Goal: Task Accomplishment & Management: Complete application form

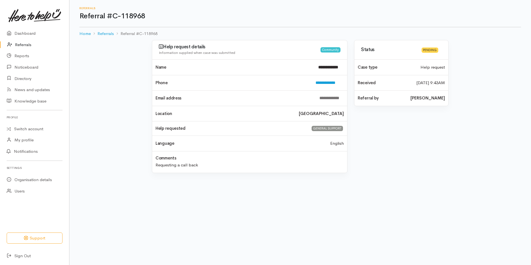
click at [30, 44] on link "Referrals" at bounding box center [34, 44] width 69 height 11
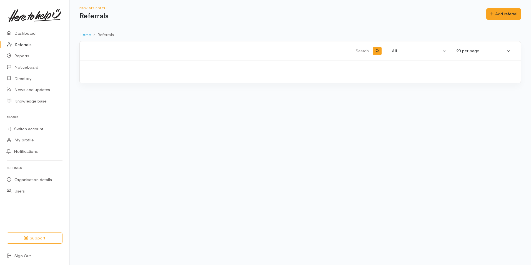
click at [491, 14] on icon at bounding box center [492, 14] width 4 height 4
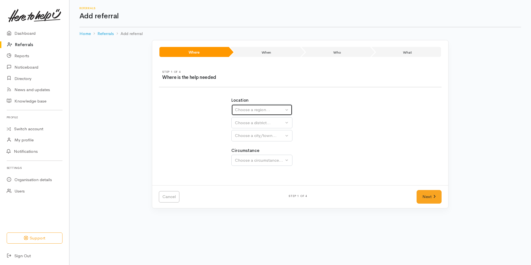
drag, startPoint x: 253, startPoint y: 108, endPoint x: 256, endPoint y: 119, distance: 11.6
click at [253, 108] on div "Choose a region..." at bounding box center [259, 110] width 49 height 6
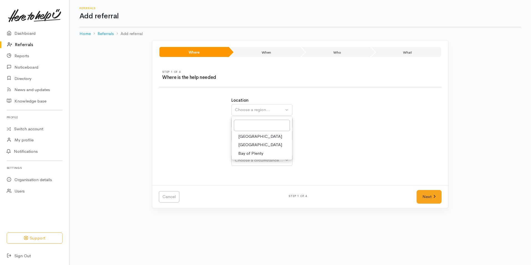
click at [247, 153] on span "Bay of Plenty" at bounding box center [250, 153] width 25 height 6
select select "4"
select select
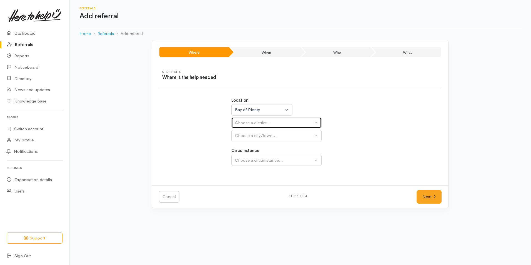
click at [240, 118] on button "Choose a district..." at bounding box center [276, 122] width 90 height 11
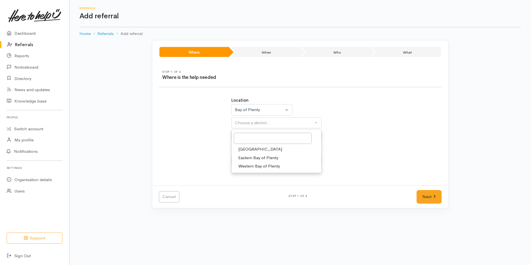
click at [247, 150] on span "[GEOGRAPHIC_DATA]" at bounding box center [260, 149] width 44 height 6
select select "6"
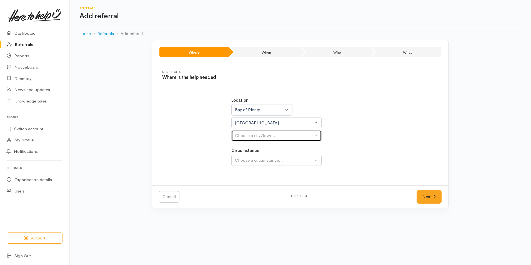
click at [248, 135] on div "Choose a city/town..." at bounding box center [274, 135] width 78 height 6
select select
click at [247, 137] on div "Choose a city/town..." at bounding box center [274, 135] width 78 height 6
click at [251, 164] on span "Tauranga" at bounding box center [260, 162] width 44 height 6
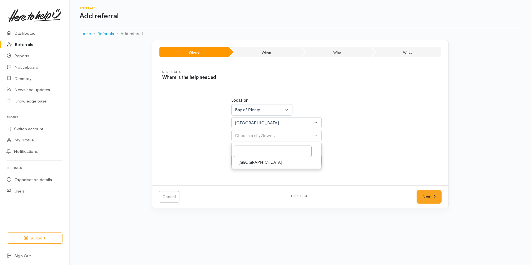
select select "4"
click at [253, 158] on div "Choose a circumstance..." at bounding box center [274, 160] width 78 height 6
drag, startPoint x: 250, startPoint y: 187, endPoint x: 417, endPoint y: 185, distance: 167.1
click at [252, 187] on span "Community" at bounding box center [248, 186] width 21 height 6
select select "2"
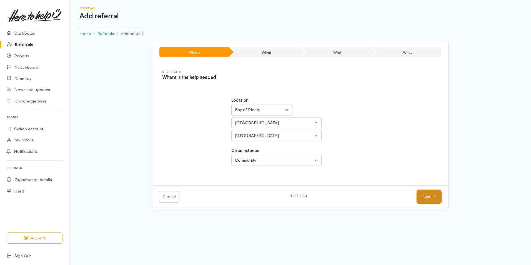
click at [430, 199] on link "Next" at bounding box center [428, 197] width 25 height 14
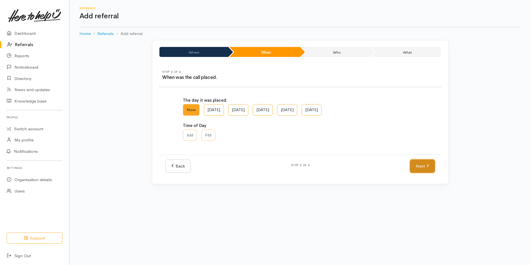
click at [430, 170] on link "Next" at bounding box center [422, 166] width 25 height 14
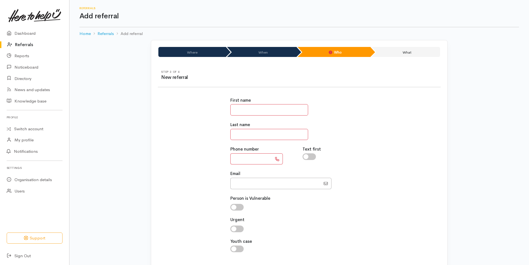
click at [270, 109] on input "text" at bounding box center [269, 109] width 78 height 11
type input "*********"
click at [259, 131] on input "********" at bounding box center [269, 134] width 78 height 11
type input "********"
type input "**********"
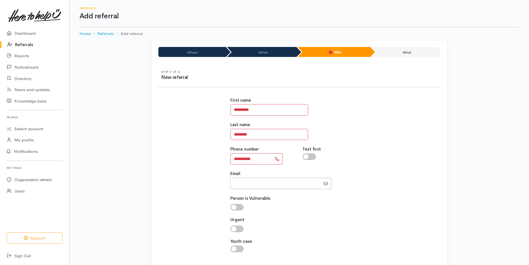
click at [375, 179] on div "**********" at bounding box center [298, 177] width 289 height 174
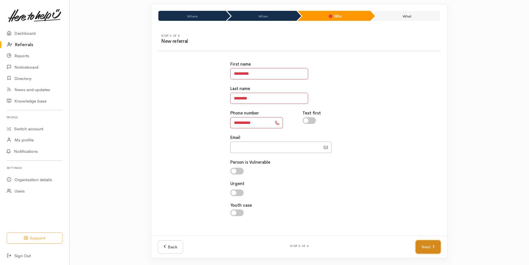
click at [419, 247] on link "Next" at bounding box center [427, 247] width 25 height 14
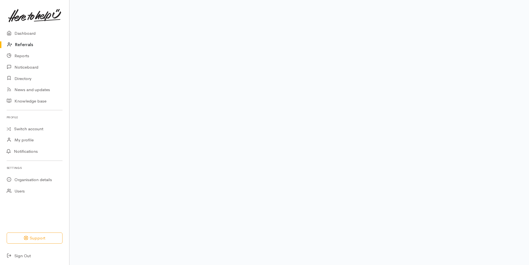
scroll to position [26, 0]
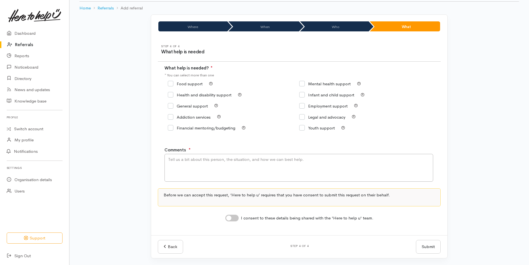
click at [189, 85] on input "Food support" at bounding box center [185, 84] width 35 height 4
checkbox input "true"
click at [183, 168] on textarea "Comments" at bounding box center [298, 168] width 268 height 28
type textarea "Requesting kai support"
drag, startPoint x: 231, startPoint y: 215, endPoint x: 378, endPoint y: 234, distance: 148.7
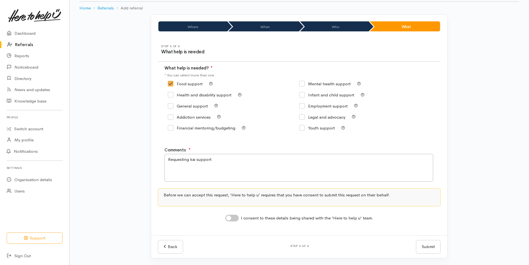
click at [231, 215] on input "I consent to these details being shared with the 'Here to help u' team." at bounding box center [231, 218] width 13 height 7
checkbox input "true"
click at [428, 245] on button "Submit" at bounding box center [428, 247] width 25 height 14
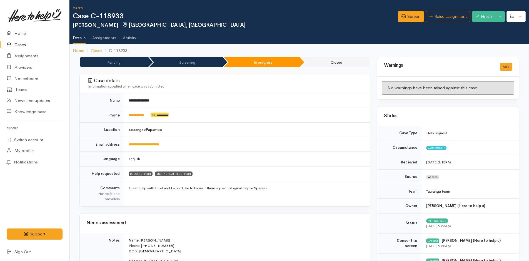
scroll to position [405, 0]
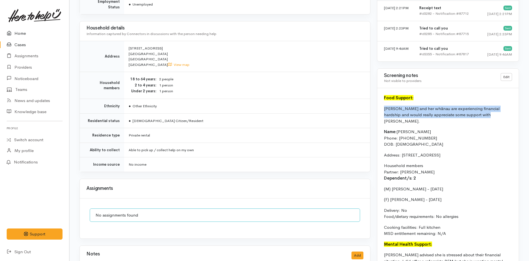
click at [16, 32] on link "Home" at bounding box center [34, 33] width 69 height 11
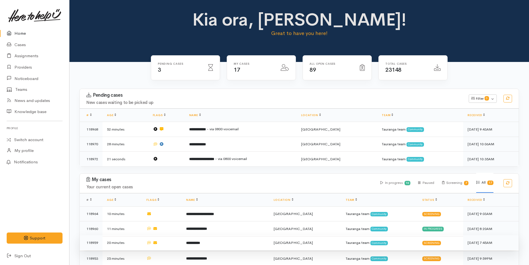
click at [200, 241] on b "**********" at bounding box center [193, 243] width 14 height 4
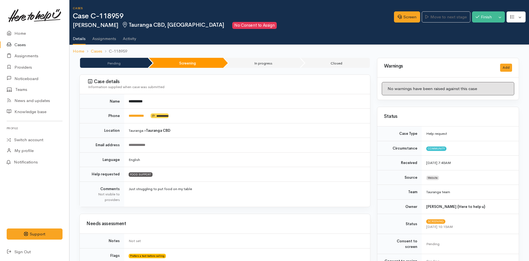
click at [15, 43] on link "Cases" at bounding box center [34, 44] width 69 height 11
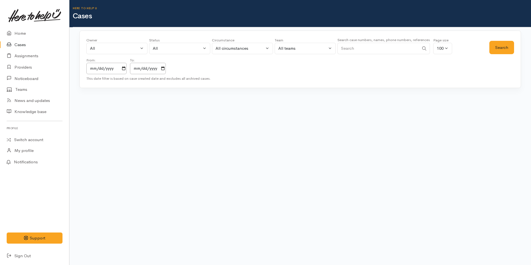
click at [348, 46] on input "Search" at bounding box center [378, 48] width 82 height 11
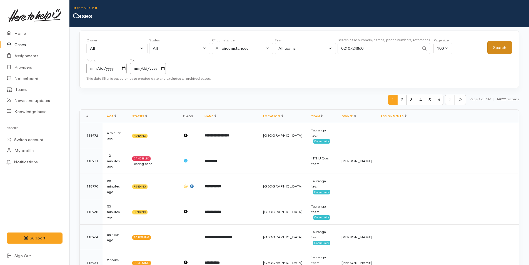
type input "0210724860"
click at [499, 46] on button "Search" at bounding box center [499, 48] width 25 height 14
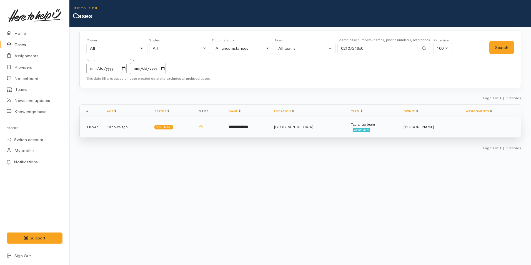
click at [269, 120] on td "**********" at bounding box center [246, 127] width 45 height 20
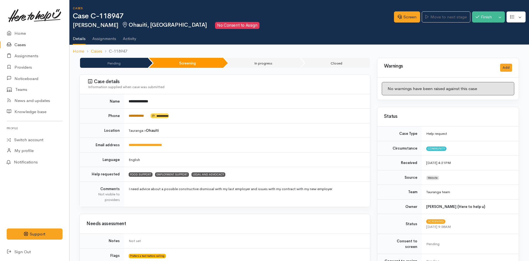
click at [144, 115] on link "**********" at bounding box center [136, 116] width 15 height 4
click at [401, 18] on link "Screen" at bounding box center [407, 16] width 26 height 11
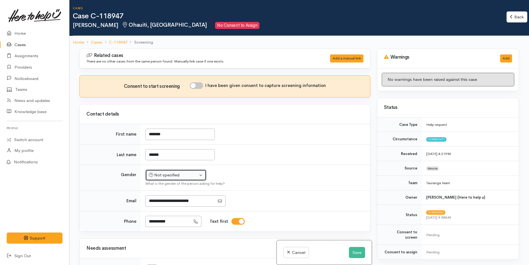
click at [166, 177] on div "Not specified" at bounding box center [173, 175] width 49 height 6
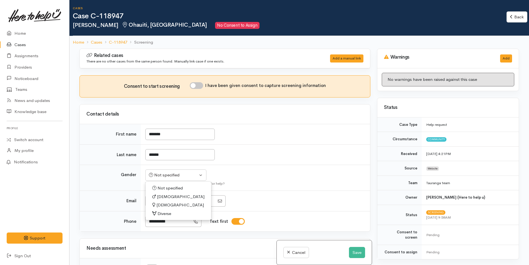
click at [161, 204] on span "[DEMOGRAPHIC_DATA]" at bounding box center [179, 205] width 47 height 6
select select "[DEMOGRAPHIC_DATA]"
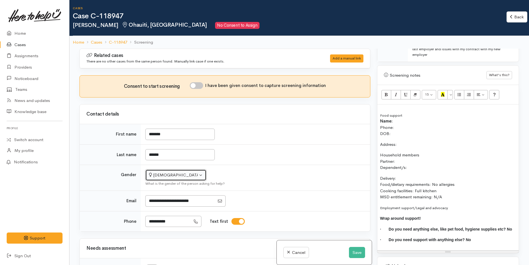
scroll to position [333, 0]
drag, startPoint x: 448, startPoint y: 192, endPoint x: 375, endPoint y: 105, distance: 113.3
click at [375, 105] on div "Warnings Add No warnings have been raised against this case Add Warning Title ●…" at bounding box center [447, 181] width 149 height 265
click at [451, 90] on button "More Color" at bounding box center [450, 94] width 6 height 9
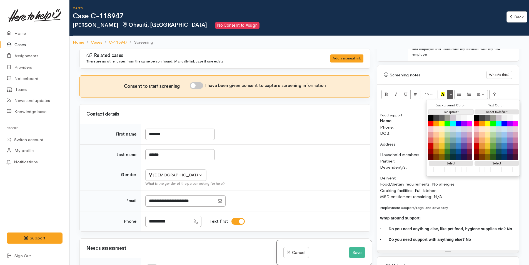
click at [447, 109] on button "Transparent" at bounding box center [450, 111] width 44 height 5
click at [499, 109] on button "Reset to default" at bounding box center [496, 111] width 44 height 5
click at [404, 200] on div "Food support Name: Phone: DOB: Address: Household members Partner: Dependent/s:…" at bounding box center [447, 177] width 141 height 147
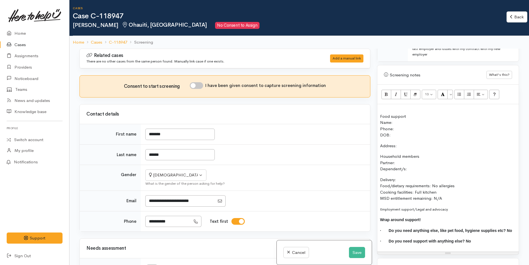
drag, startPoint x: 396, startPoint y: 128, endPoint x: 374, endPoint y: 110, distance: 28.8
click at [374, 110] on div "Warnings Add No warnings have been raised against this case Add Warning Title ●…" at bounding box center [447, 181] width 149 height 265
copy div "Food support Name: Phone: DOB:"
drag, startPoint x: 444, startPoint y: 206, endPoint x: 364, endPoint y: 200, distance: 79.9
click at [364, 200] on div "Related cases There are no other cases from the same person found. Manually lin…" at bounding box center [299, 181] width 446 height 265
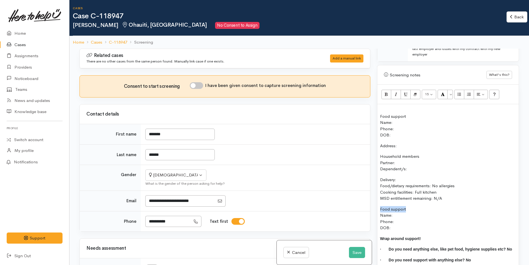
drag, startPoint x: 395, startPoint y: 203, endPoint x: 368, endPoint y: 203, distance: 26.6
click at [368, 203] on div "Related cases There are no other cases from the same person found. Manually lin…" at bounding box center [299, 181] width 446 height 265
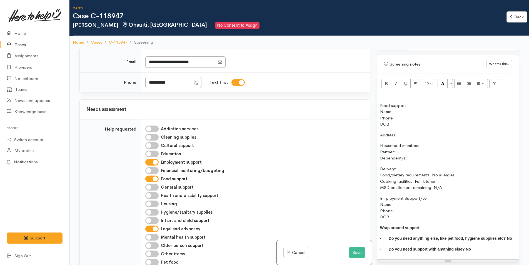
scroll to position [389, 0]
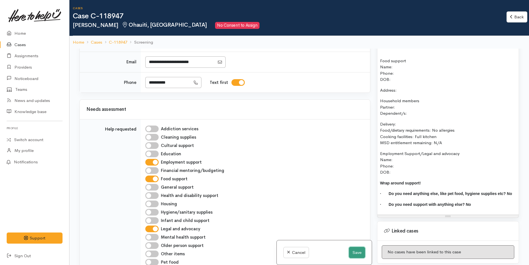
click at [357, 249] on button "Save" at bounding box center [357, 252] width 16 height 11
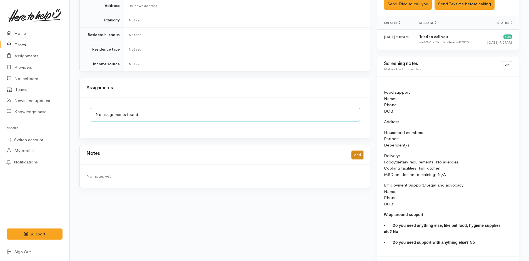
click at [353, 151] on button "Add" at bounding box center [357, 155] width 12 height 8
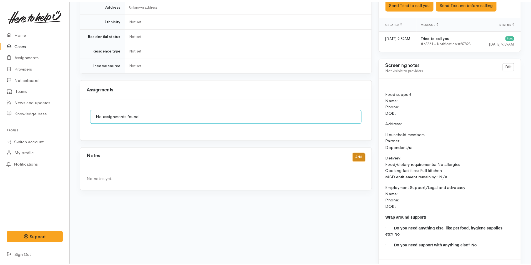
scroll to position [348, 0]
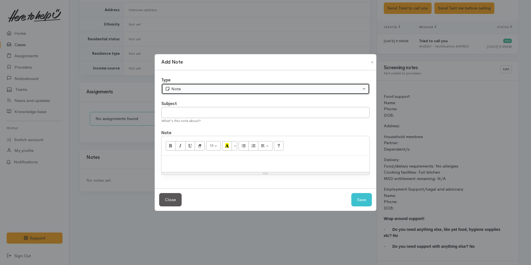
click at [193, 89] on div "Note" at bounding box center [263, 89] width 196 height 6
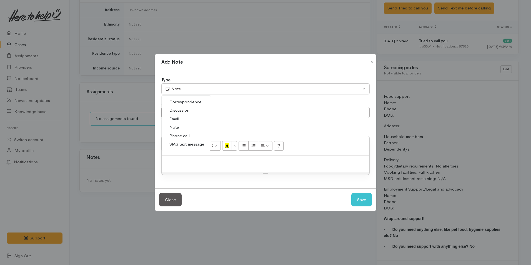
click at [182, 111] on span "Discussion" at bounding box center [179, 110] width 20 height 6
select select "4"
click at [191, 112] on input "text" at bounding box center [265, 112] width 208 height 11
type input "Call back"
click at [363, 194] on button "Save" at bounding box center [361, 200] width 21 height 14
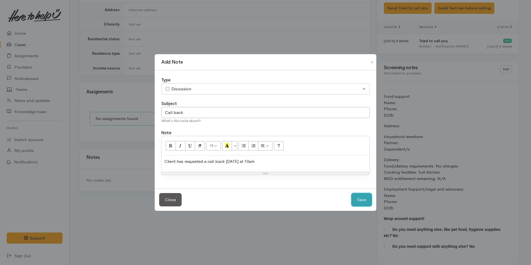
select select "1"
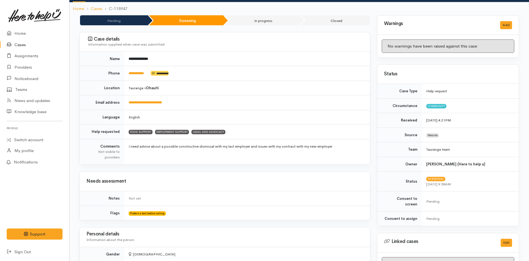
scroll to position [0, 0]
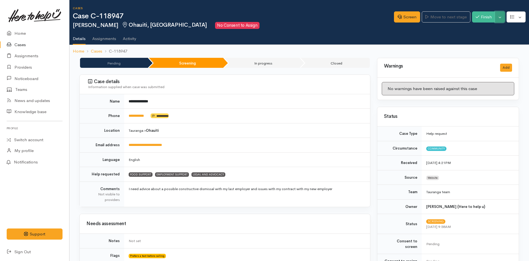
click at [500, 17] on button "Toggle Dropdown" at bounding box center [500, 16] width 10 height 11
click at [476, 30] on link "Pause" at bounding box center [482, 30] width 44 height 9
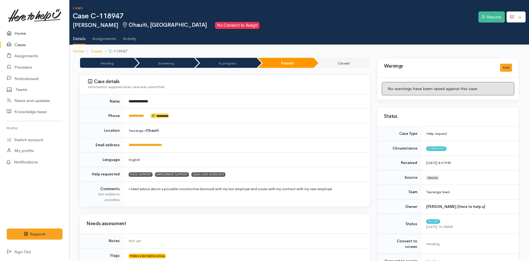
click at [26, 31] on link "Home" at bounding box center [34, 33] width 69 height 11
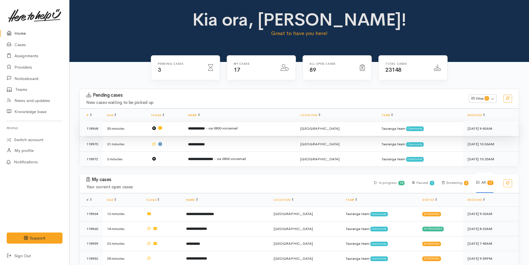
click at [197, 133] on td "**********" at bounding box center [239, 128] width 112 height 15
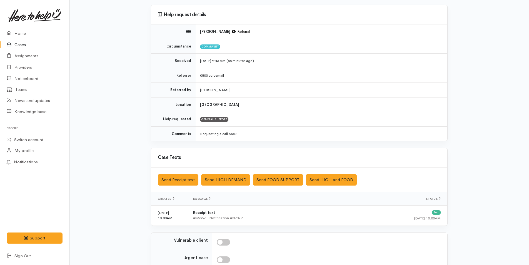
scroll to position [113, 0]
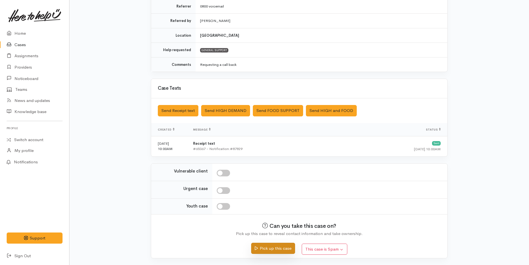
click at [267, 248] on button "Pick up this case" at bounding box center [273, 248] width 44 height 11
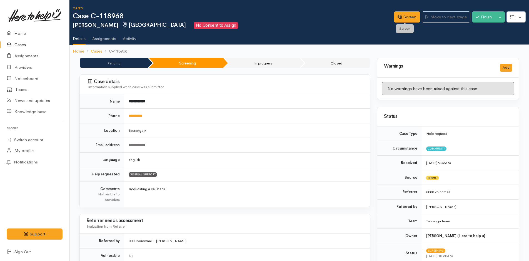
click at [403, 18] on link "Screen" at bounding box center [407, 16] width 26 height 11
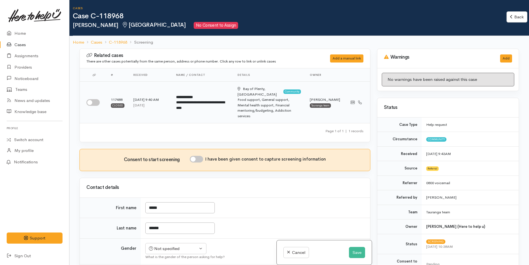
click at [95, 99] on input "checkbox" at bounding box center [92, 102] width 13 height 7
checkbox input "true"
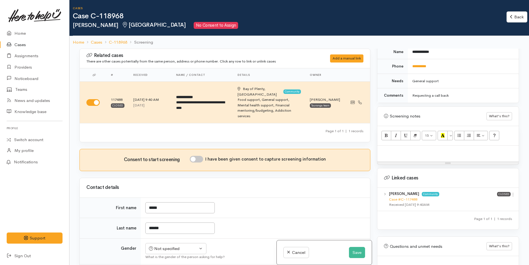
scroll to position [286, 0]
drag, startPoint x: 511, startPoint y: 191, endPoint x: 498, endPoint y: 196, distance: 13.8
click at [511, 191] on link at bounding box center [512, 194] width 5 height 6
click at [489, 200] on link "View case" at bounding box center [493, 204] width 44 height 9
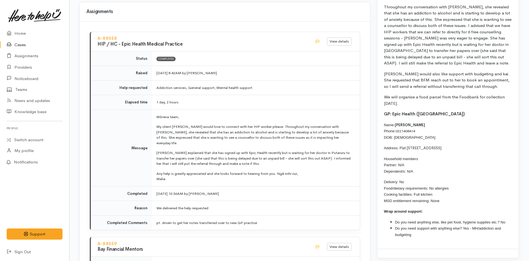
scroll to position [575, 0]
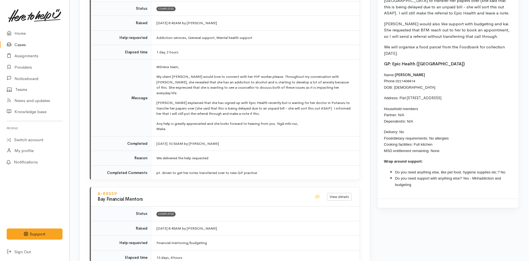
drag, startPoint x: 420, startPoint y: 140, endPoint x: 380, endPoint y: 73, distance: 78.6
click at [380, 73] on div "Throughout my conversation with [PERSON_NAME], she revealed that she has an add…" at bounding box center [447, 72] width 141 height 251
copy div "Name: [PERSON_NAME] Phone: [PHONE_NUMBER] DOB: [DEMOGRAPHIC_DATA] Address: F la…"
click at [21, 34] on link "Home" at bounding box center [34, 33] width 69 height 11
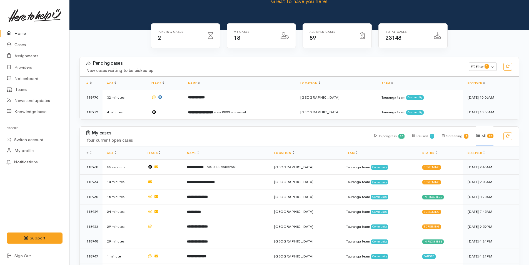
scroll to position [111, 0]
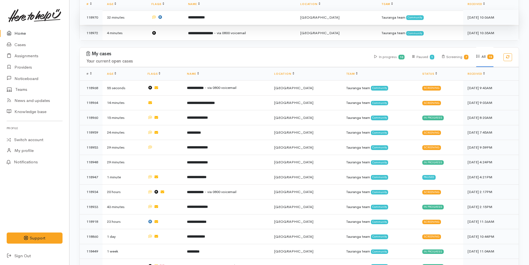
click at [205, 17] on b "**********" at bounding box center [196, 18] width 17 height 4
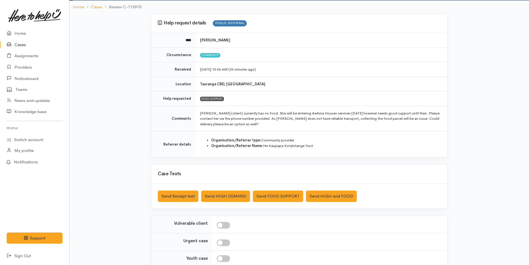
scroll to position [83, 0]
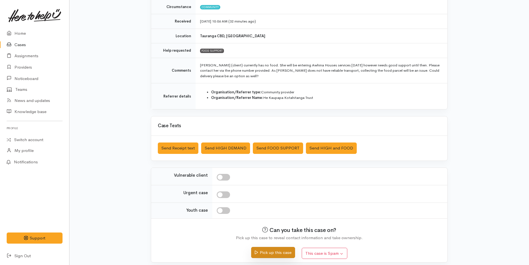
click at [265, 250] on button "Pick up this case" at bounding box center [273, 252] width 44 height 11
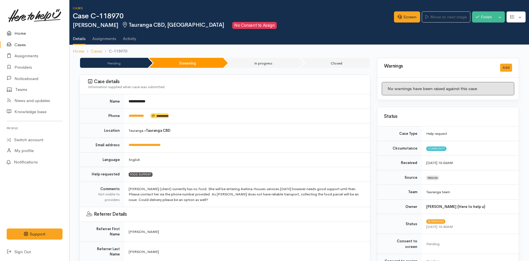
click at [21, 34] on link "Home" at bounding box center [34, 33] width 69 height 11
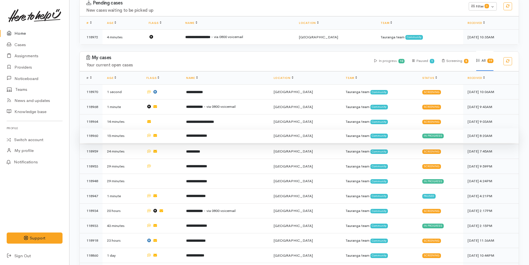
scroll to position [139, 0]
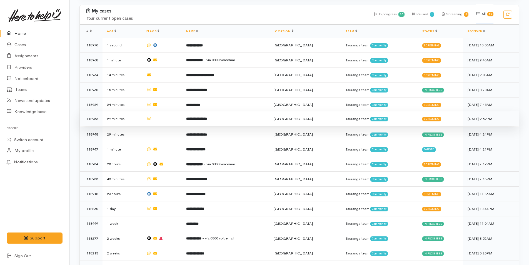
click at [217, 122] on td "**********" at bounding box center [225, 118] width 87 height 15
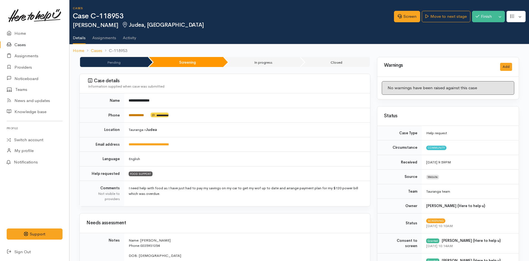
click at [144, 116] on link "**********" at bounding box center [136, 115] width 15 height 4
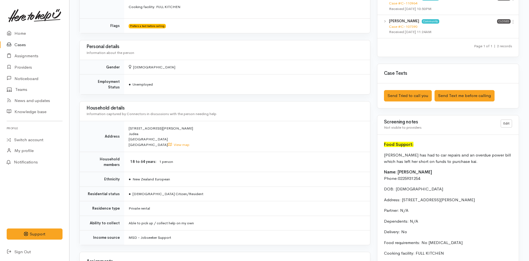
scroll to position [354, 0]
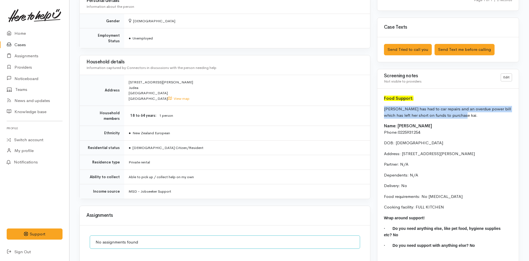
drag, startPoint x: 459, startPoint y: 116, endPoint x: 382, endPoint y: 107, distance: 77.6
click at [382, 107] on div "Food Support: Tamara has had to car repairs and an overdue power bill which has…" at bounding box center [447, 180] width 141 height 182
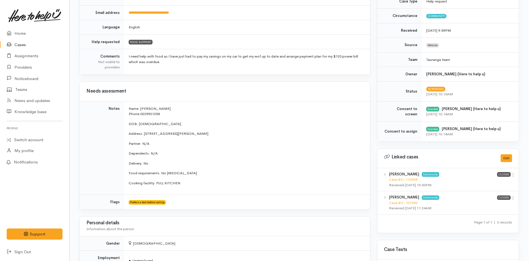
scroll to position [0, 0]
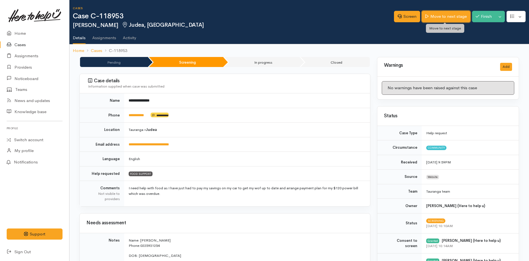
click at [443, 14] on link "Move to next stage" at bounding box center [445, 16] width 48 height 11
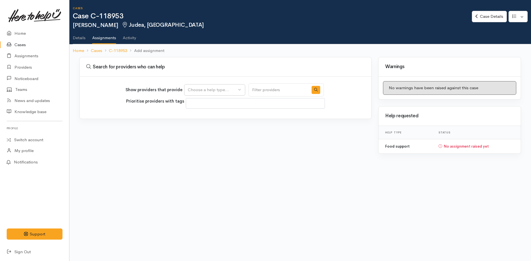
select select
click at [198, 92] on div "Choose a help type..." at bounding box center [212, 90] width 49 height 6
click at [207, 117] on span "Food support" at bounding box center [204, 116] width 26 height 6
select select "3"
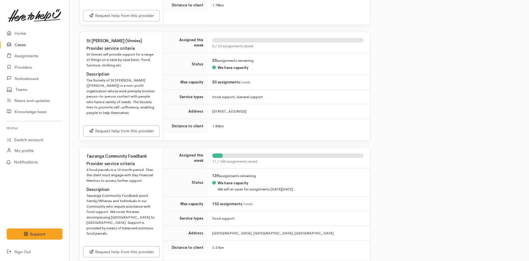
scroll to position [333, 0]
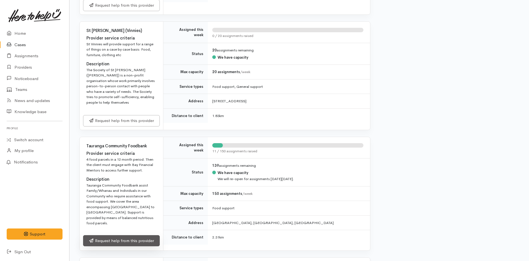
click at [107, 235] on link "Request help from this provider" at bounding box center [121, 240] width 77 height 11
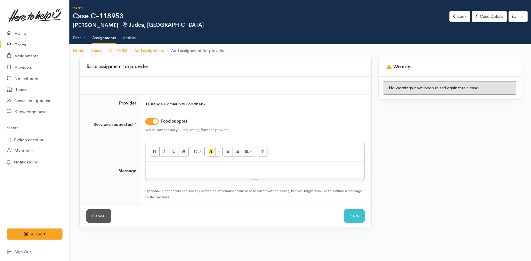
click at [169, 166] on p at bounding box center [254, 167] width 213 height 6
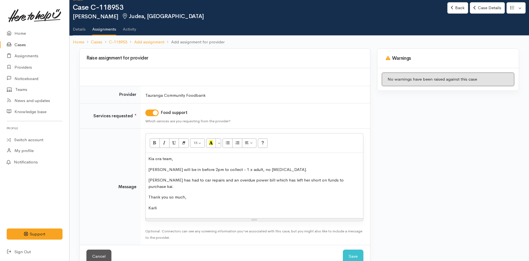
scroll to position [16, 0]
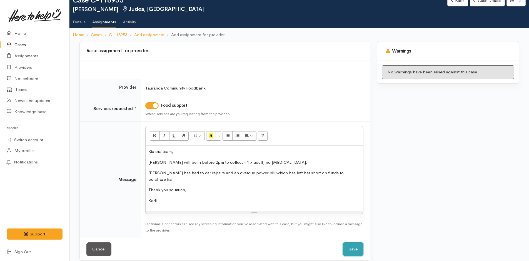
click at [347, 245] on button "Save" at bounding box center [353, 249] width 21 height 14
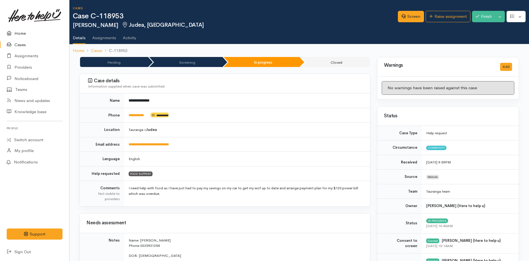
click at [14, 34] on icon at bounding box center [11, 33] width 8 height 7
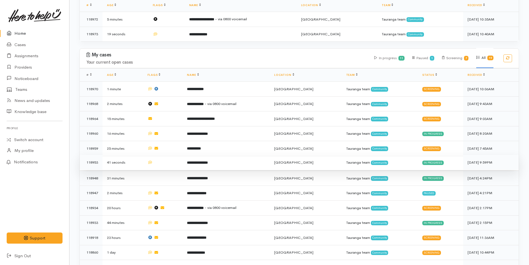
scroll to position [111, 0]
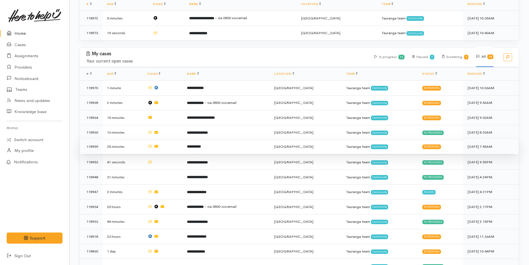
click at [224, 146] on td "**********" at bounding box center [225, 146] width 87 height 15
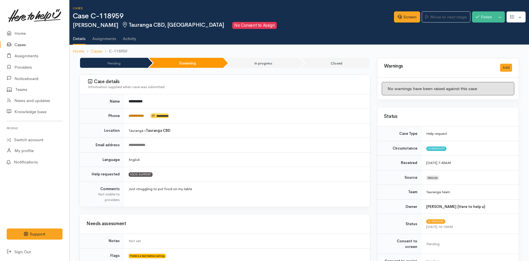
click at [140, 114] on link "**********" at bounding box center [136, 116] width 15 height 4
click at [22, 34] on link "Home" at bounding box center [34, 33] width 69 height 11
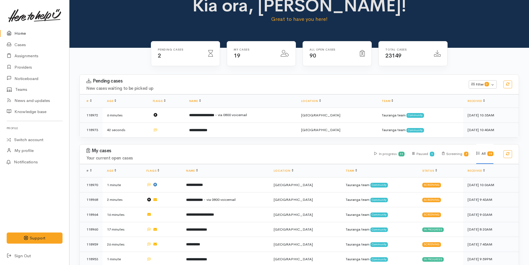
scroll to position [28, 0]
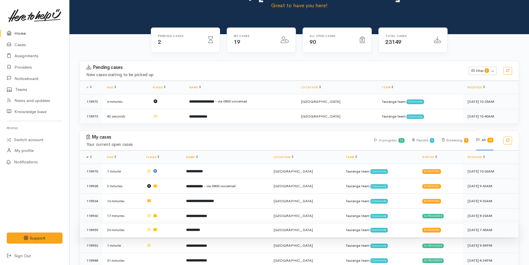
click at [215, 227] on td "**********" at bounding box center [225, 229] width 87 height 15
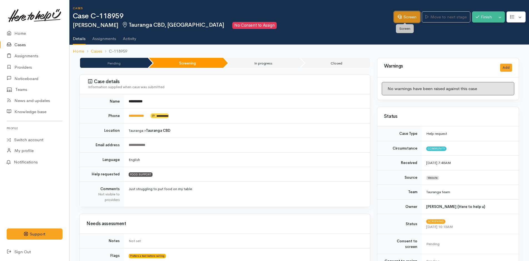
click at [402, 16] on link "Screen" at bounding box center [407, 16] width 26 height 11
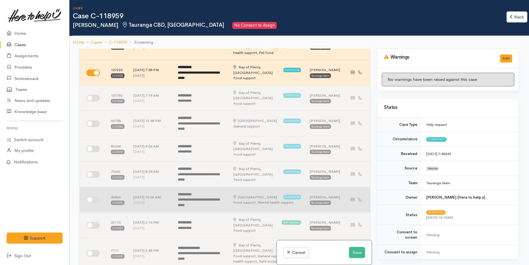
scroll to position [111, 0]
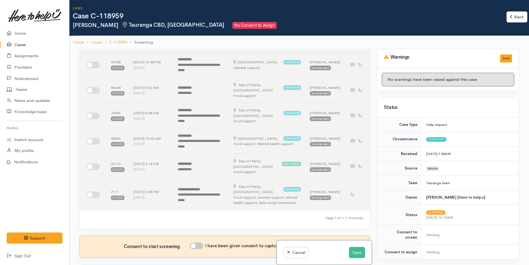
drag, startPoint x: 196, startPoint y: 237, endPoint x: 204, endPoint y: 231, distance: 10.4
click at [196, 242] on input "I have been given consent to capture screening information" at bounding box center [196, 245] width 13 height 7
checkbox input "true"
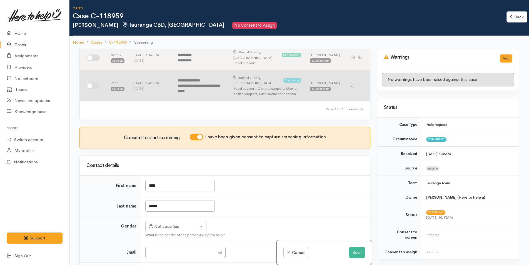
scroll to position [222, 0]
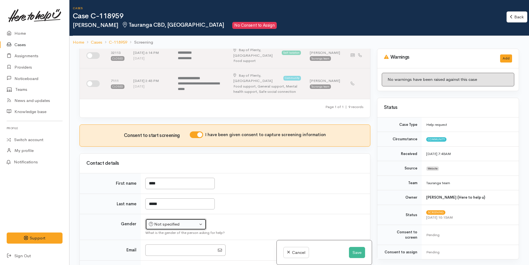
click at [171, 221] on div "Not specified" at bounding box center [173, 224] width 49 height 6
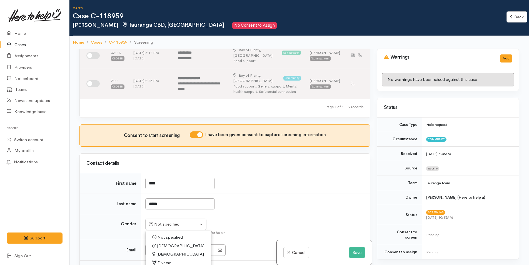
click at [161, 251] on span "Female" at bounding box center [179, 254] width 47 height 6
select select "[DEMOGRAPHIC_DATA]"
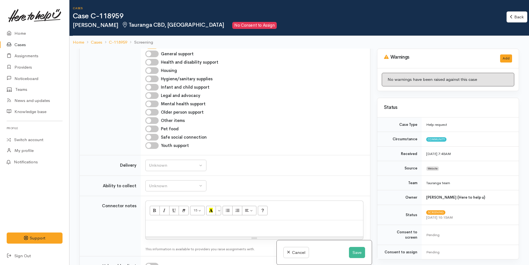
scroll to position [611, 0]
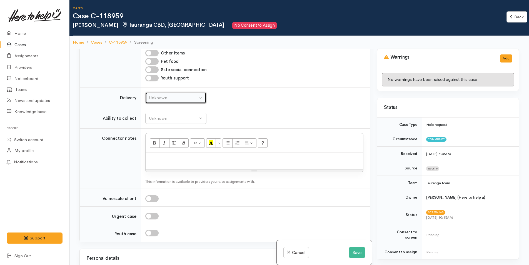
click at [152, 95] on div "Unknown" at bounding box center [173, 98] width 49 height 6
drag, startPoint x: 155, startPoint y: 141, endPoint x: 156, endPoint y: 136, distance: 5.1
click at [155, 147] on span "No" at bounding box center [155, 150] width 6 height 6
select select "1"
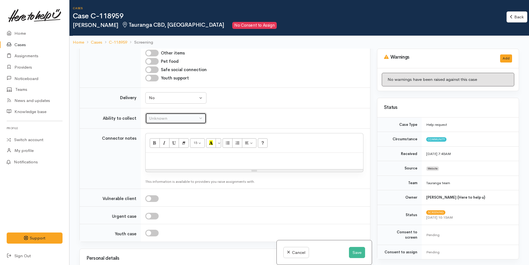
click at [164, 115] on div "Unknown" at bounding box center [173, 118] width 49 height 6
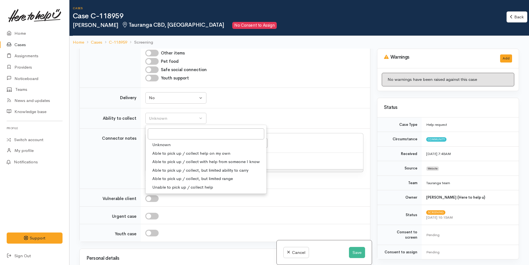
click at [165, 150] on span "Able to pick up / collect help on my own" at bounding box center [191, 153] width 78 height 6
select select "2"
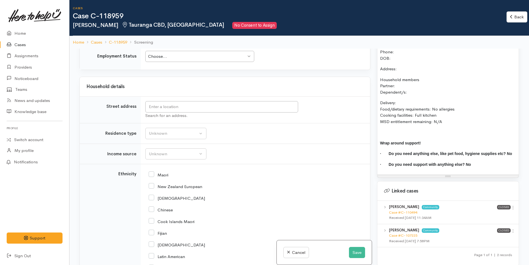
scroll to position [418, 0]
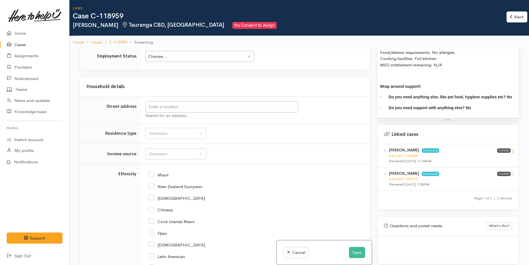
click at [512, 149] on icon at bounding box center [512, 151] width 5 height 5
click at [481, 157] on link "View case" at bounding box center [493, 161] width 44 height 9
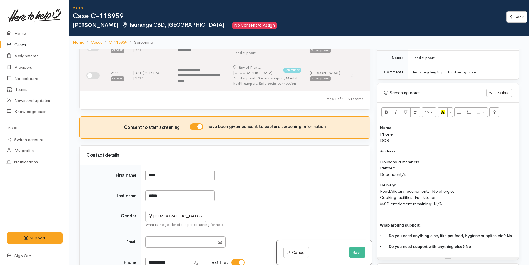
scroll to position [305, 0]
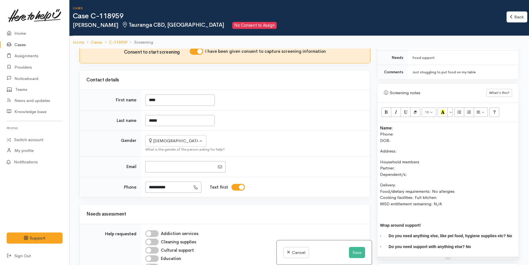
click at [408, 125] on p "Name: Phone: DOB:" at bounding box center [448, 134] width 136 height 19
click at [403, 131] on p "Name: Rose Ellen Phone: DOB:" at bounding box center [448, 134] width 136 height 19
click at [401, 135] on p "Name: Rose Ellen Phone: DOB:" at bounding box center [448, 134] width 136 height 19
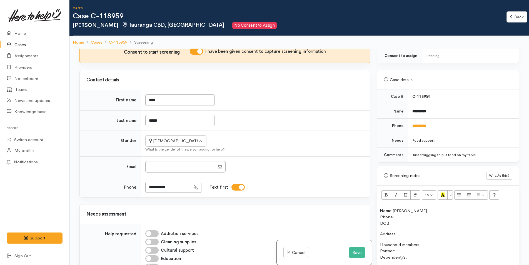
scroll to position [196, 0]
click at [402, 213] on p "Name: Rose Ellen Phone: DOB: 30/06/1970" at bounding box center [448, 217] width 136 height 19
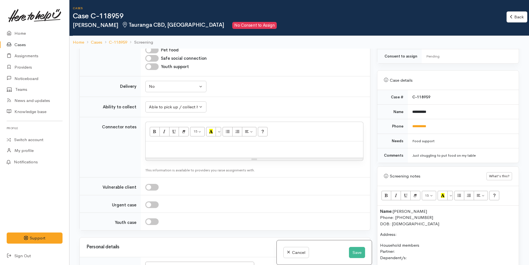
scroll to position [749, 0]
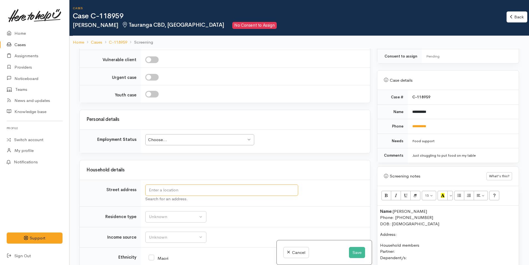
click at [165, 184] on input "text" at bounding box center [221, 189] width 153 height 11
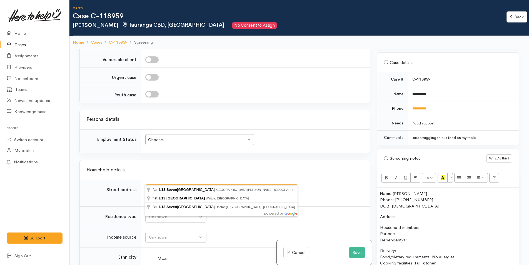
scroll to position [223, 0]
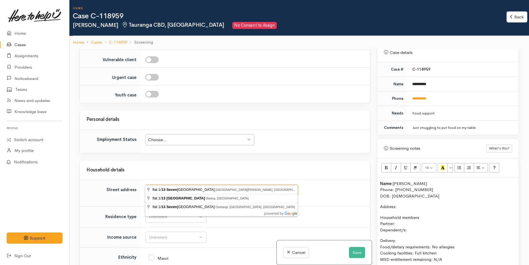
drag, startPoint x: 155, startPoint y: 178, endPoint x: 135, endPoint y: 178, distance: 20.0
click at [135, 180] on tr "Street address flat 1/13 seven Search for an address." at bounding box center [225, 193] width 290 height 27
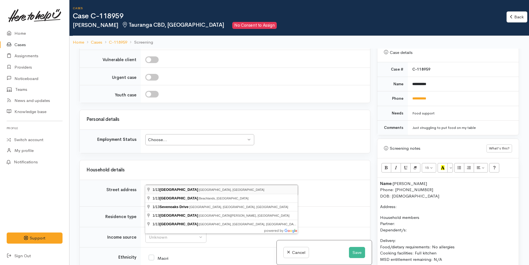
type input "1/13 Seventh Avenue, Tauranga, New Zealand"
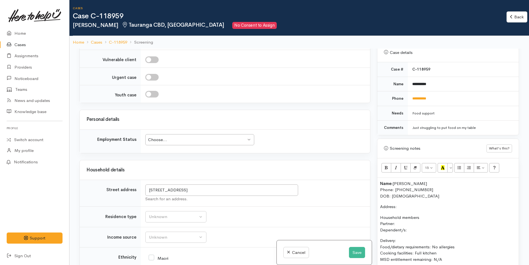
scroll to position [485, 0]
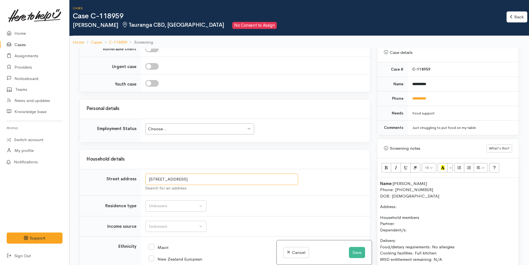
drag, startPoint x: 178, startPoint y: 178, endPoint x: 127, endPoint y: 177, distance: 51.4
click at [127, 177] on tr "Street address 1/13 Seventh Avenue, Tauranga, New Zealand Search for an address." at bounding box center [225, 182] width 290 height 27
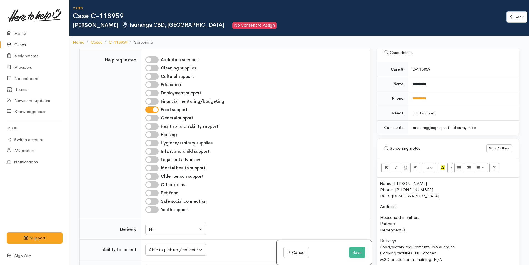
scroll to position [749, 0]
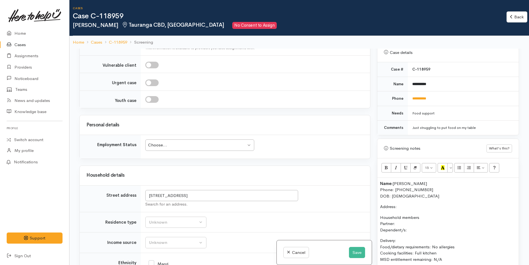
click at [404, 203] on p "Address:" at bounding box center [448, 206] width 136 height 6
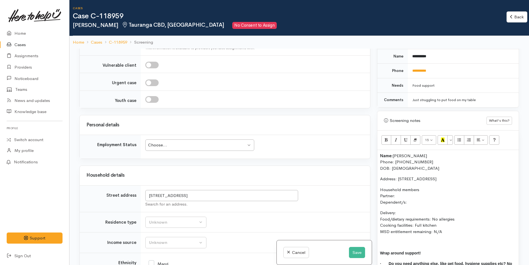
click at [403, 192] on p "Household members Partner: Dependent/s:" at bounding box center [448, 196] width 136 height 19
click at [411, 196] on p "Household members Partner: N/A Dependent/s:" at bounding box center [448, 196] width 136 height 19
click at [147, 217] on button "Unknown" at bounding box center [175, 222] width 61 height 11
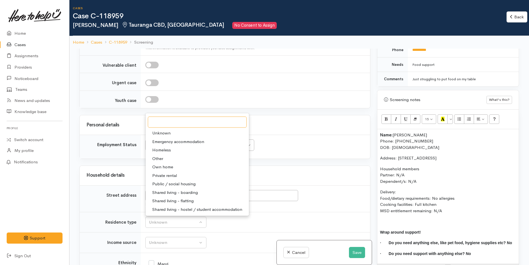
scroll to position [307, 0]
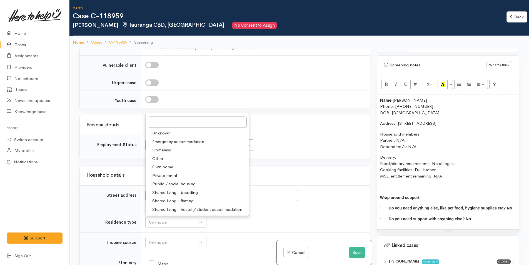
click at [166, 172] on span "Private rental" at bounding box center [164, 175] width 25 height 6
select select "2"
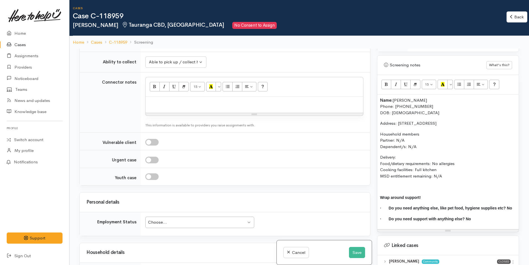
scroll to position [555, 0]
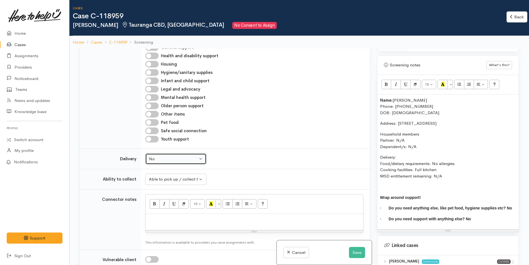
click at [173, 156] on div "No" at bounding box center [173, 159] width 49 height 6
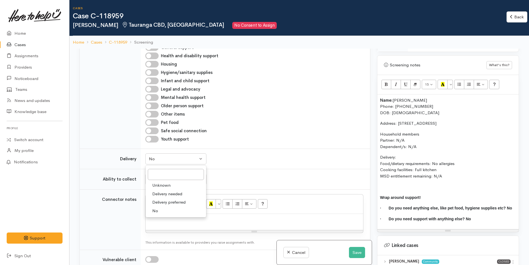
click at [167, 191] on span "Delivery needed" at bounding box center [167, 194] width 30 height 6
select select "3"
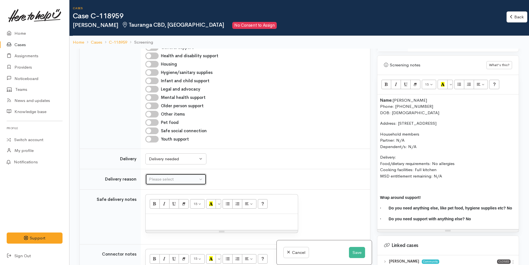
click at [170, 173] on button "Please select" at bounding box center [175, 178] width 61 height 11
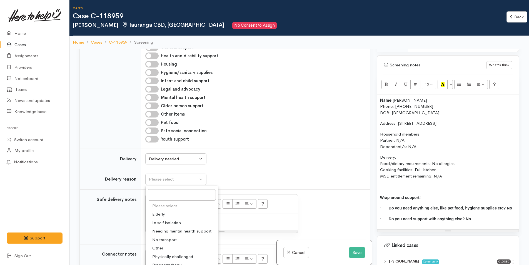
click at [170, 237] on span "No transport" at bounding box center [164, 240] width 24 height 6
select select "2"
click at [175, 217] on p at bounding box center [221, 220] width 147 height 6
paste div
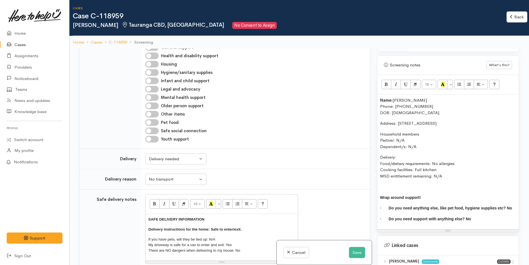
drag, startPoint x: 459, startPoint y: 157, endPoint x: 433, endPoint y: 158, distance: 26.1
click at [433, 158] on p "Delivery: Food/dietary requirements: No allergies Cooking facilities: Full kitc…" at bounding box center [448, 166] width 136 height 25
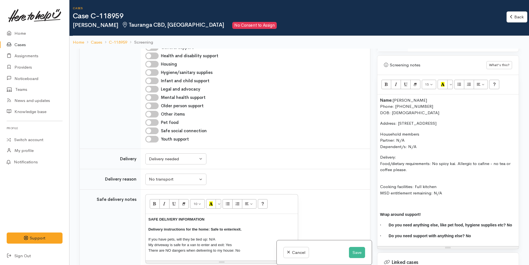
click at [403, 154] on p "Delivery: Food/dietary requirements: No spicy kai. Allergic to cafine - no tea …" at bounding box center [448, 163] width 136 height 19
click at [433, 167] on p "Delivery: Yes Food/dietary requirements: No spicy kai. Allergic to caffeine - n…" at bounding box center [448, 163] width 136 height 19
click at [402, 172] on div "Name: Rose Ellen Phone: 0211361407 DOB: 30/06/1970 Address: 1/13 Seventh Avenue…" at bounding box center [447, 170] width 141 height 152
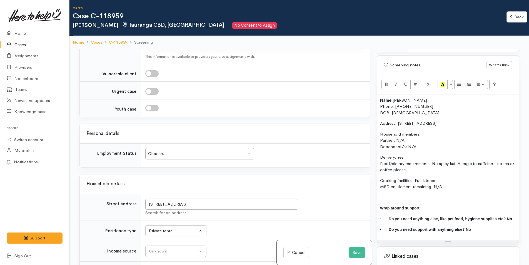
scroll to position [916, 0]
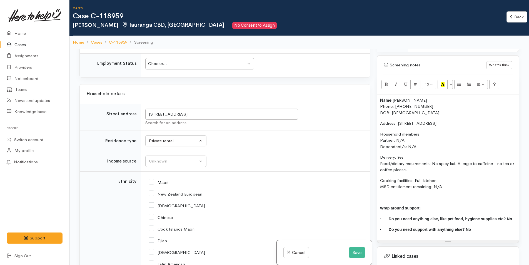
click at [162, 151] on td "Unknown ACC Maternity leave MSD - Away from Home Allowance MSD - Child Disabili…" at bounding box center [255, 161] width 229 height 21
click at [161, 158] on div "Unknown" at bounding box center [173, 161] width 49 height 6
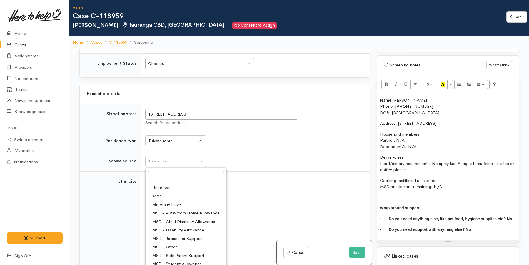
click at [169, 234] on link "MSD - Jobseeker Support" at bounding box center [185, 238] width 81 height 9
select select "4"
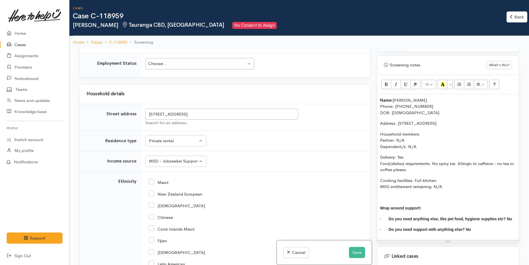
click at [151, 191] on input "New Zealand European" at bounding box center [176, 193] width 54 height 5
checkbox input "true"
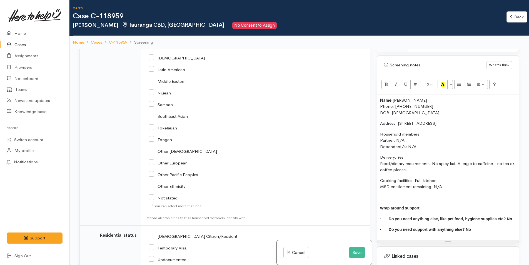
click at [153, 233] on icon at bounding box center [152, 236] width 6 height 6
click at [152, 233] on input "NZ Citizen/Resident" at bounding box center [193, 235] width 89 height 5
checkbox input "true"
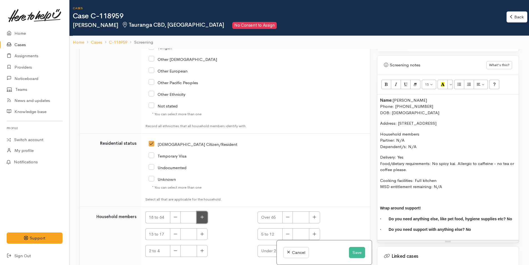
click at [203, 211] on button "button" at bounding box center [202, 217] width 11 height 12
type input "1"
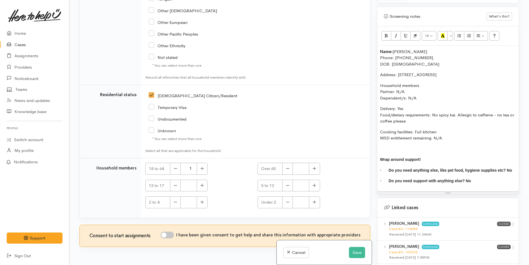
click at [167, 232] on input "I have been given consent to get help and share this information with appropria…" at bounding box center [166, 235] width 13 height 7
checkbox input "true"
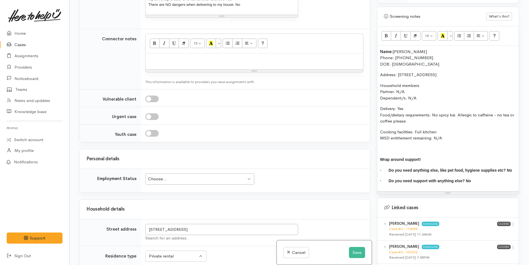
scroll to position [786, 0]
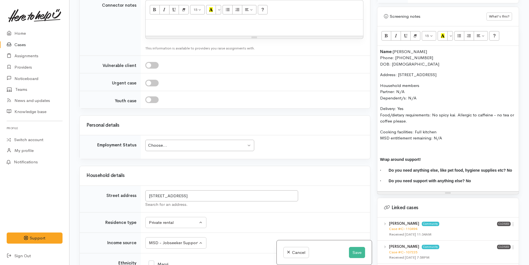
click at [162, 142] on div "Choose..." at bounding box center [197, 145] width 98 height 6
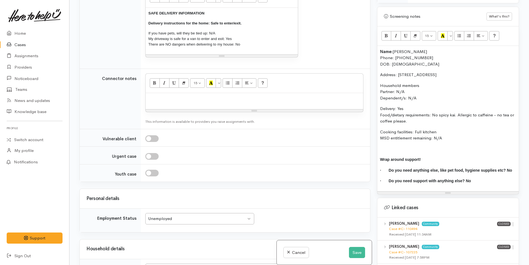
scroll to position [647, 0]
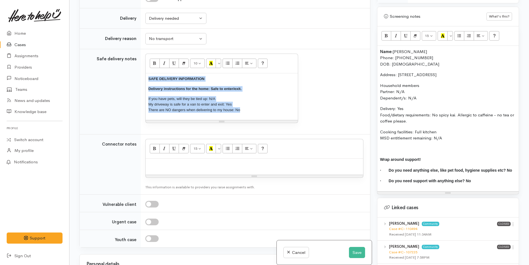
drag, startPoint x: 250, startPoint y: 94, endPoint x: 217, endPoint y: 53, distance: 52.9
click at [105, 57] on tr "Safe delivery notes <p style="font-size: 13px;"><span style="font-size: 10pt; f…" at bounding box center [225, 91] width 290 height 85
click at [217, 59] on button "More Color" at bounding box center [218, 63] width 6 height 9
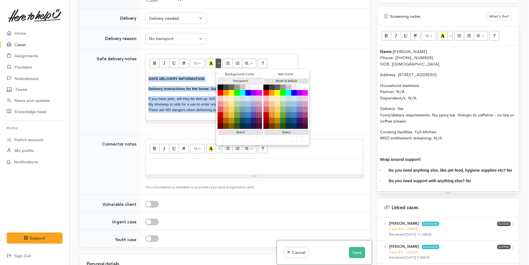
click at [228, 78] on button "Transparent" at bounding box center [240, 80] width 44 height 5
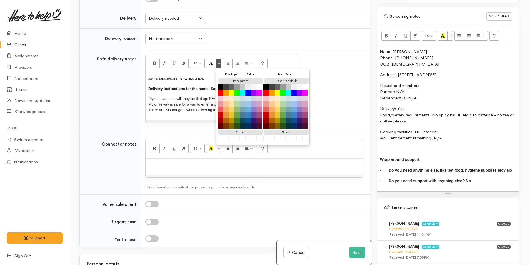
click at [278, 71] on div "Text Color Reset to default Select #000000" at bounding box center [285, 106] width 44 height 70
click at [219, 59] on button "More Color" at bounding box center [218, 63] width 6 height 9
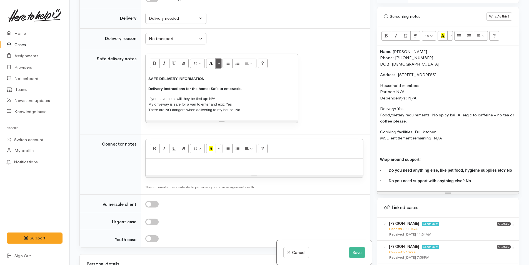
click at [220, 59] on button "More Color" at bounding box center [218, 63] width 6 height 9
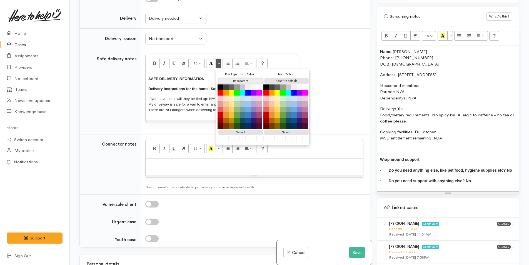
click at [236, 78] on button "Transparent" at bounding box center [240, 80] width 44 height 5
click at [288, 78] on button "Reset to default" at bounding box center [286, 80] width 44 height 5
drag, startPoint x: 187, startPoint y: 71, endPoint x: 202, endPoint y: 80, distance: 17.6
click at [188, 87] on span "Delivery instructions for the home: Safe to enter/exit." at bounding box center [194, 89] width 93 height 4
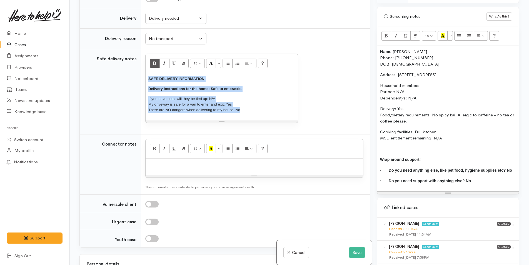
drag, startPoint x: 244, startPoint y: 95, endPoint x: 221, endPoint y: 52, distance: 48.8
click at [127, 56] on tr "Safe delivery notes <p style="font-size: 13px;"><span style="font-size: 10pt; f…" at bounding box center [225, 91] width 290 height 85
click at [220, 59] on button "More Color" at bounding box center [218, 63] width 6 height 9
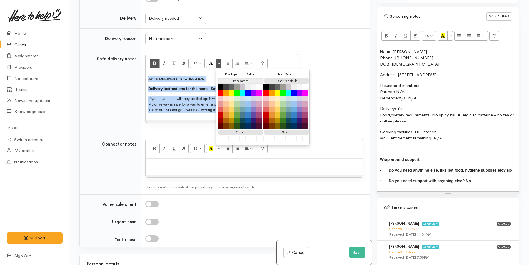
click at [231, 78] on button "Transparent" at bounding box center [240, 80] width 44 height 5
click at [292, 78] on button "Reset to default" at bounding box center [286, 80] width 44 height 5
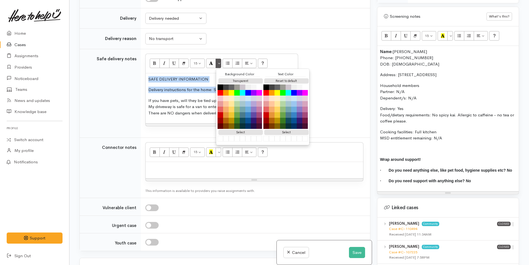
click at [180, 87] on p "Delivery instructions for the home: Safe to enter/exit." at bounding box center [221, 90] width 147 height 6
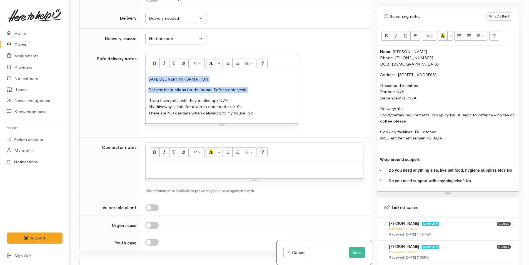
click at [199, 76] on p "SAFE DELIVERY INFORMATION" at bounding box center [221, 79] width 147 height 6
drag, startPoint x: 216, startPoint y: 60, endPoint x: 140, endPoint y: 50, distance: 76.7
click at [109, 59] on tr "Safe delivery notes <p style="">SAFE DELIVERY INFORMATION &nbsp;</p><p style=""…" at bounding box center [225, 93] width 290 height 89
click at [157, 59] on button "Bold (CTRL+B)" at bounding box center [155, 63] width 10 height 9
click at [417, 49] on p "Name: Rose Ellen Phone: 0211361407 DOB: 30/06/1970" at bounding box center [448, 58] width 136 height 19
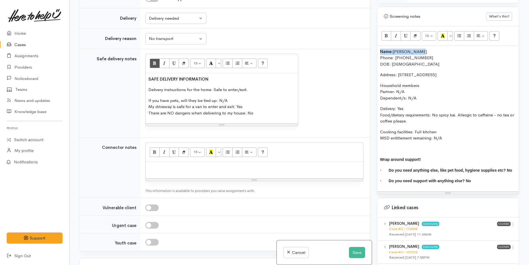
drag, startPoint x: 419, startPoint y: 45, endPoint x: 374, endPoint y: 46, distance: 45.3
click at [374, 46] on div "Warnings Add No warnings have been raised against this case Add Warning Title ●…" at bounding box center [447, 132] width 149 height 265
click at [385, 33] on icon "Bold (CTRL+B)" at bounding box center [386, 35] width 4 height 5
click at [408, 56] on p "Name: Rose Ellen Phone: 0211361407 DOB: 30/06/1970" at bounding box center [448, 58] width 136 height 19
drag, startPoint x: 449, startPoint y: 134, endPoint x: 377, endPoint y: 43, distance: 115.8
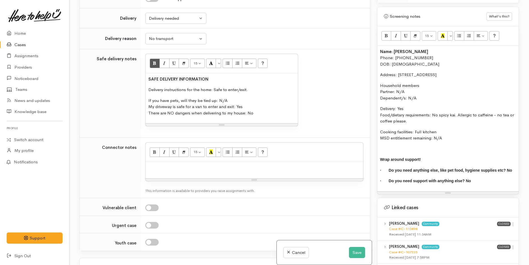
click at [377, 46] on div "Name: Rose Ellen Phone: 0211361407 DOB: 30/06/1970 Address: 1/13 Seventh Avenue…" at bounding box center [447, 118] width 141 height 145
copy div "Name: Rose Ellen Phone: 0211361407 DOB: 30/06/1970 Address: 1/13 Seventh Avenue…"
click at [153, 165] on p at bounding box center [254, 168] width 212 height 6
paste div
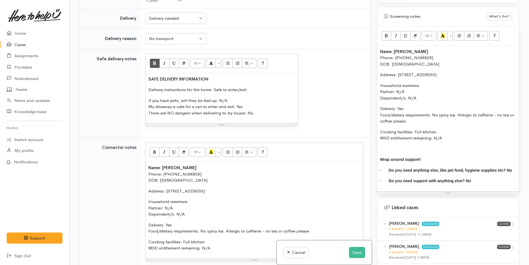
click at [387, 146] on p at bounding box center [448, 149] width 136 height 6
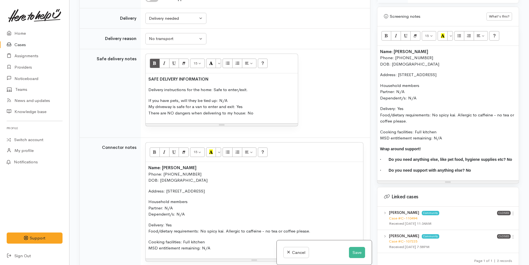
click at [378, 46] on div "Name: Rose Ellen Phone: 0211361407 DOB: 30/06/1970 Address: 1/13 Seventh Avenue…" at bounding box center [447, 113] width 141 height 135
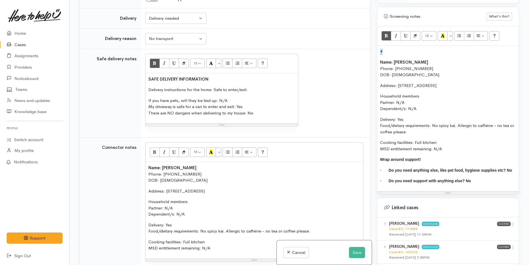
drag, startPoint x: 383, startPoint y: 47, endPoint x: 368, endPoint y: 45, distance: 14.8
click at [368, 45] on div "Related cases There are other cases potentially from the same person, address o…" at bounding box center [299, 132] width 446 height 265
click at [423, 49] on p "Coralie Powell" at bounding box center [448, 52] width 136 height 6
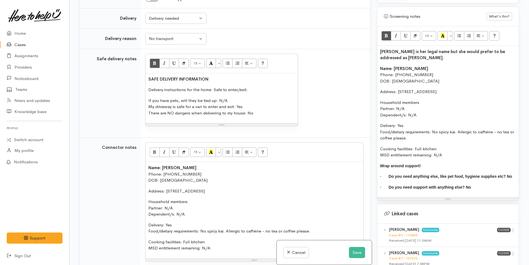
click at [379, 61] on div "Coralie Powell is her legal name but she would prefer to be addressed as Rose E…" at bounding box center [447, 122] width 141 height 152
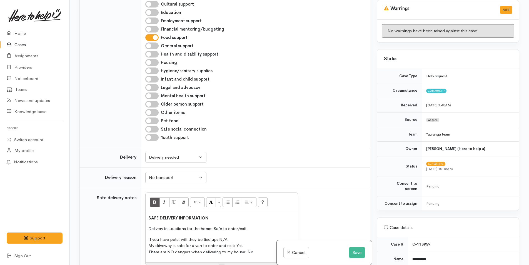
scroll to position [139, 0]
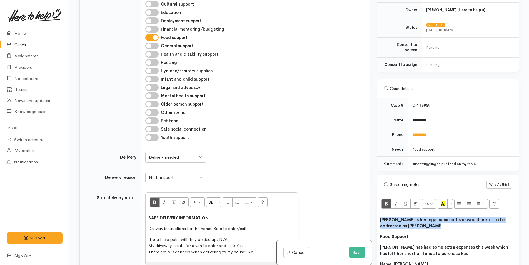
drag, startPoint x: 408, startPoint y: 219, endPoint x: 374, endPoint y: 203, distance: 36.4
click at [368, 211] on div "Related cases There are other cases potentially from the same person, address o…" at bounding box center [299, 132] width 446 height 265
click at [384, 201] on icon "Bold (CTRL+B)" at bounding box center [386, 203] width 4 height 5
click at [403, 221] on p "Coralie Powell is her legal name but she would prefer to be addressed as Rose E…" at bounding box center [448, 223] width 136 height 12
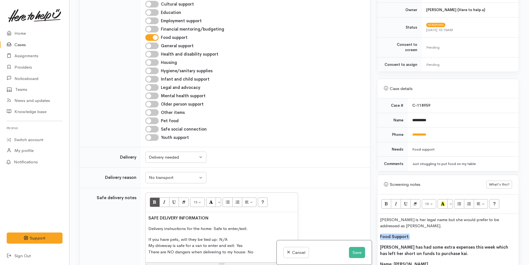
drag, startPoint x: 412, startPoint y: 230, endPoint x: 392, endPoint y: 223, distance: 21.3
click at [370, 230] on div "Related cases There are other cases potentially from the same person, address o…" at bounding box center [299, 132] width 446 height 265
click at [442, 201] on icon "Recent Color" at bounding box center [443, 203] width 4 height 5
click at [423, 244] on b "Rose has had some extra expenses this week which has left her short on funds to…" at bounding box center [444, 250] width 128 height 12
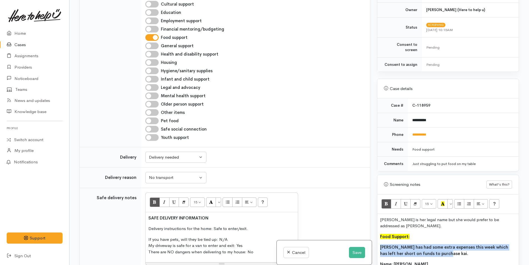
drag, startPoint x: 424, startPoint y: 248, endPoint x: 369, endPoint y: 241, distance: 56.0
click at [369, 241] on div "Related cases There are other cases potentially from the same person, address o…" at bounding box center [299, 132] width 446 height 265
click at [385, 201] on icon "Bold (CTRL+B)" at bounding box center [386, 203] width 4 height 5
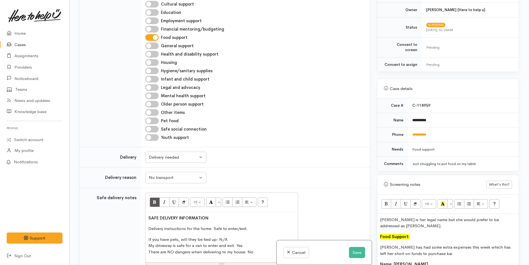
drag, startPoint x: 414, startPoint y: 238, endPoint x: 361, endPoint y: 235, distance: 53.1
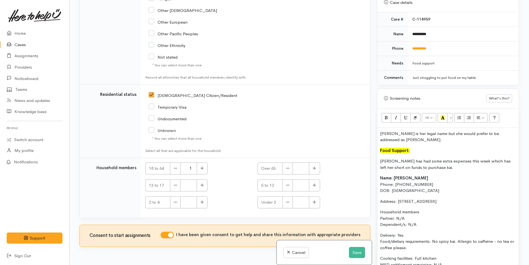
scroll to position [333, 0]
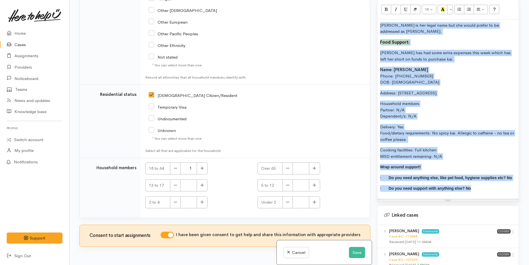
drag, startPoint x: 474, startPoint y: 185, endPoint x: 381, endPoint y: 16, distance: 193.3
click at [381, 19] on div "Coralie Powell is her legal name but she would prefer to be addressed as Rose E…" at bounding box center [447, 108] width 141 height 179
copy div "Coralie Powell is her legal name but she would prefer to be addressed as Rose E…"
drag, startPoint x: 355, startPoint y: 251, endPoint x: 352, endPoint y: 251, distance: 3.7
click at [355, 251] on button "Save" at bounding box center [357, 252] width 16 height 11
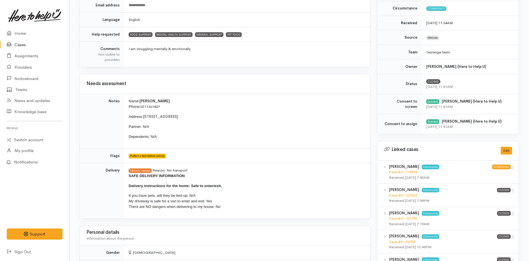
scroll to position [278, 0]
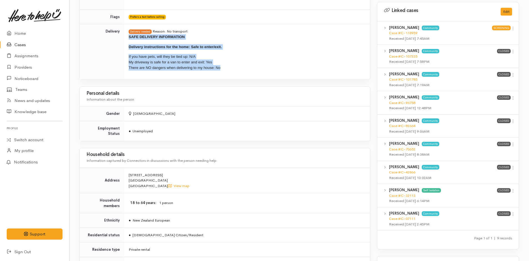
drag, startPoint x: 227, startPoint y: 72, endPoint x: 128, endPoint y: 35, distance: 105.7
click at [128, 35] on td "Delivery needed Reason: No transport SAFE DELIVERY INFORMATION Delivery instruc…" at bounding box center [247, 52] width 246 height 56
copy span "SAFE DELIVERY INFORMATION Delivery instructions for the home: Safe to enter/exi…"
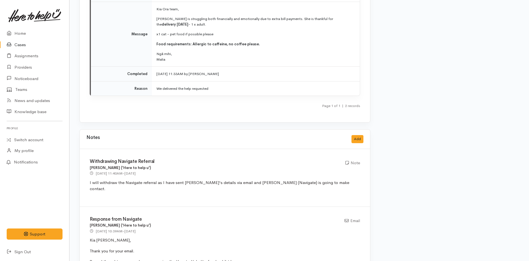
scroll to position [1000, 0]
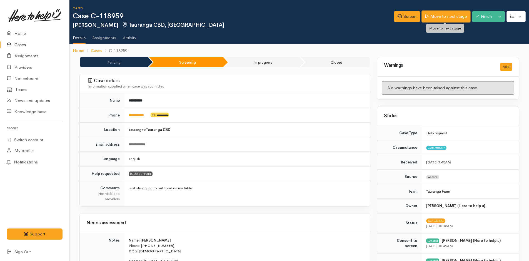
click at [432, 14] on link "Move to next stage" at bounding box center [445, 16] width 48 height 11
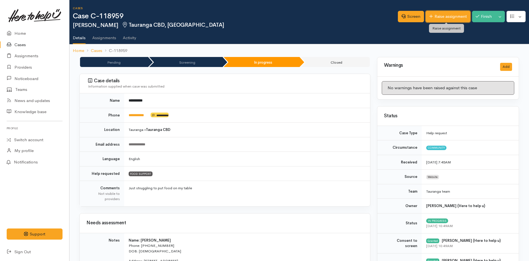
click at [453, 19] on link "Raise assignment" at bounding box center [447, 16] width 45 height 11
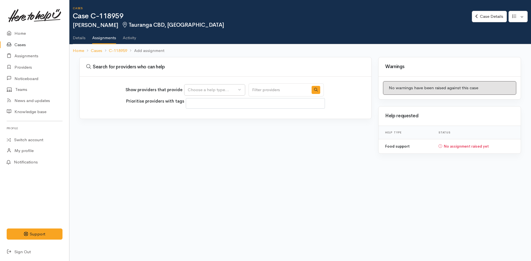
select select
click at [208, 88] on div "Choose a help type..." at bounding box center [212, 90] width 49 height 6
click at [207, 115] on span "Food support" at bounding box center [204, 116] width 26 height 6
select select "3"
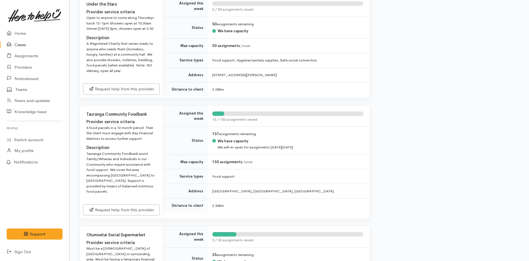
scroll to position [472, 0]
click at [112, 205] on link "Request help from this provider" at bounding box center [121, 208] width 77 height 11
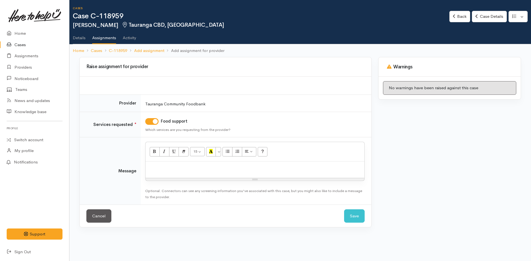
click at [184, 171] on div at bounding box center [254, 169] width 219 height 16
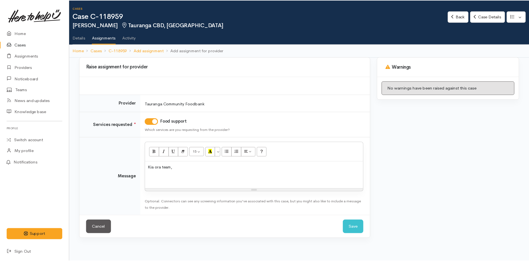
scroll to position [64, 0]
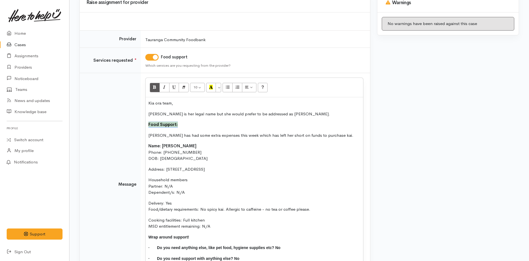
drag, startPoint x: 181, startPoint y: 124, endPoint x: 147, endPoint y: 124, distance: 33.9
click at [147, 124] on div "Kia ora team, Coralie Powell is her legal name but she would prefer to be addre…" at bounding box center [253, 182] width 217 height 171
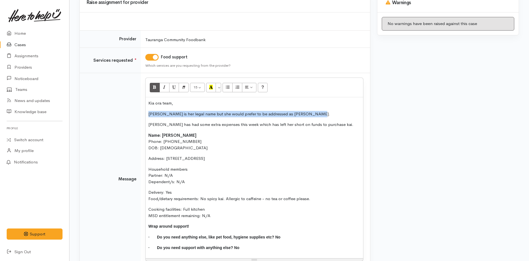
drag, startPoint x: 283, startPoint y: 114, endPoint x: 158, endPoint y: 90, distance: 127.8
click at [146, 112] on div "Kia ora team, Coralie Powell is her legal name but she would prefer to be addre…" at bounding box center [253, 177] width 217 height 161
drag, startPoint x: 156, startPoint y: 86, endPoint x: 160, endPoint y: 89, distance: 5.3
click at [157, 86] on button "Bold (CTRL+B)" at bounding box center [155, 87] width 10 height 9
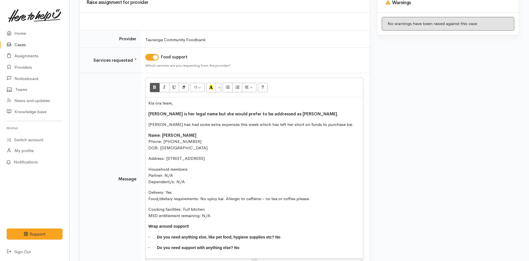
click at [192, 127] on p "[PERSON_NAME] has had some extra expenses this week which has left her short on…" at bounding box center [254, 124] width 212 height 6
drag, startPoint x: 323, startPoint y: 198, endPoint x: 144, endPoint y: 200, distance: 179.1
click at [144, 200] on td "15 8 9 10 11 12 14 18 24 36 Background Color Transparent Select #ffff00 Text Co…" at bounding box center [255, 179] width 229 height 212
click at [152, 87] on button "Bold (CTRL+B)" at bounding box center [155, 87] width 10 height 9
click at [223, 215] on p "Cooking facilities: Full kitchen MSD entitlement remaining: N/A" at bounding box center [254, 212] width 212 height 12
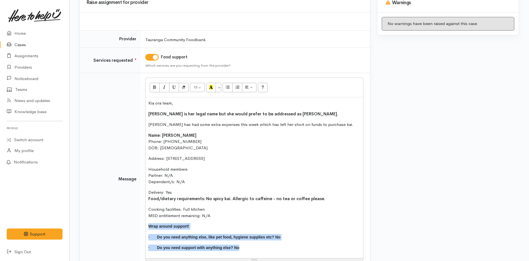
drag, startPoint x: 149, startPoint y: 233, endPoint x: 178, endPoint y: 212, distance: 35.1
click at [140, 220] on tr "Message 15 8 9 10 11 12 14 18 24 36 Background Color Transparent Select #ffff00…" at bounding box center [225, 179] width 290 height 212
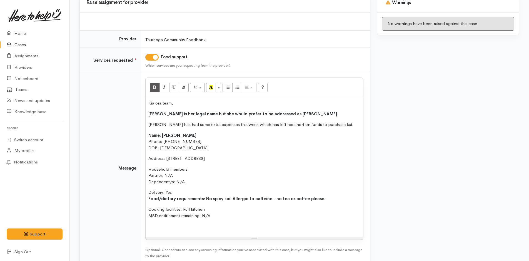
click at [223, 216] on p "Cooking facilities: Full kitchen MSD entitlement remaining: N/A" at bounding box center [254, 212] width 212 height 12
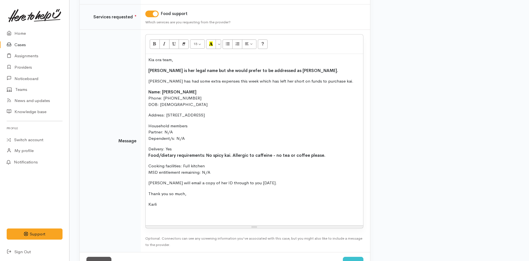
scroll to position [128, 0]
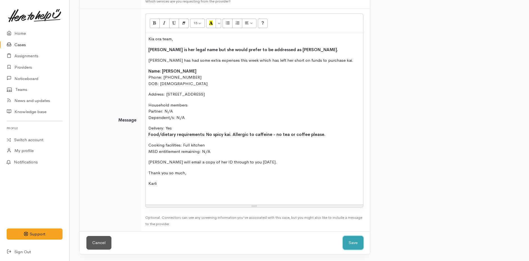
click at [351, 248] on button "Save" at bounding box center [353, 243] width 21 height 14
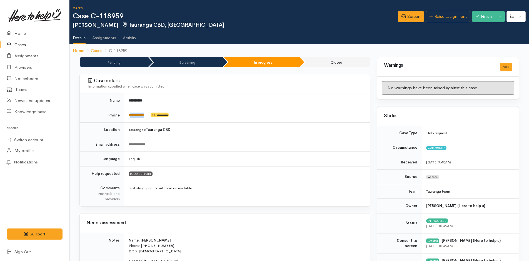
drag, startPoint x: 150, startPoint y: 115, endPoint x: 130, endPoint y: 115, distance: 19.7
click at [130, 115] on td "**********" at bounding box center [247, 115] width 246 height 15
copy td "*********"
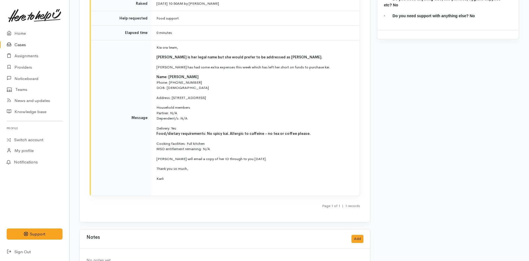
scroll to position [666, 0]
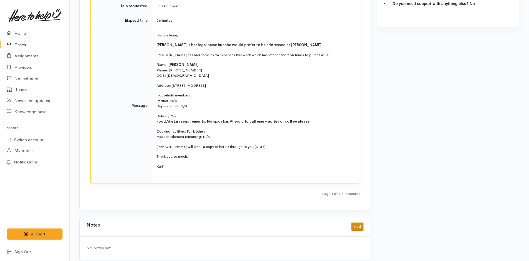
click at [354, 222] on button "Add" at bounding box center [357, 226] width 12 height 8
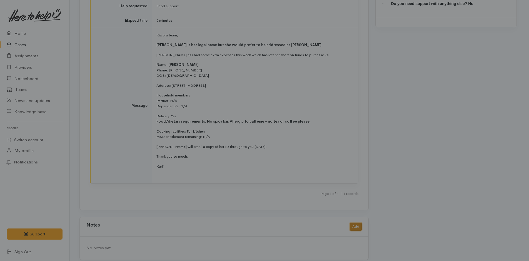
scroll to position [667, 0]
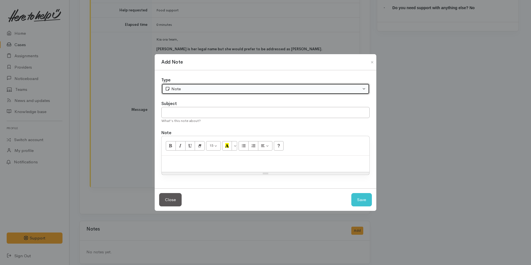
click at [174, 84] on button "Note" at bounding box center [265, 88] width 208 height 11
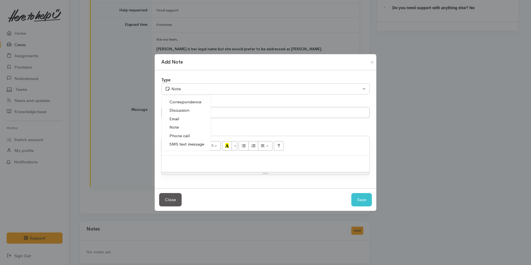
drag, startPoint x: 182, startPoint y: 144, endPoint x: 180, endPoint y: 125, distance: 19.3
click at [182, 145] on span "SMS text message" at bounding box center [186, 144] width 35 height 6
select select "5"
click at [180, 114] on input "text" at bounding box center [265, 112] width 208 height 11
type input "Provider details"
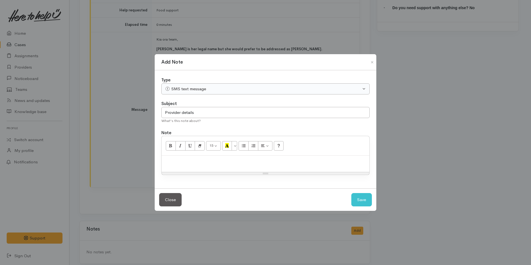
paste div
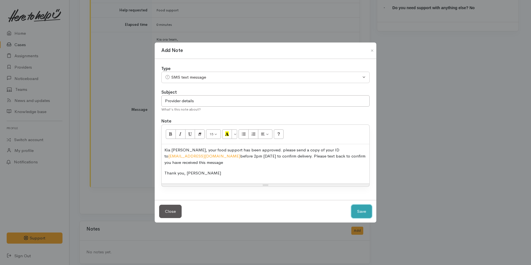
click at [359, 212] on button "Save" at bounding box center [361, 212] width 21 height 14
select select "1"
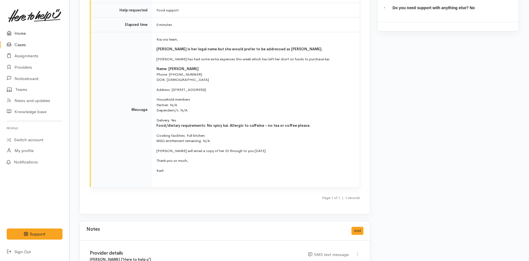
drag, startPoint x: 14, startPoint y: 30, endPoint x: 27, endPoint y: 28, distance: 13.7
click at [14, 30] on icon at bounding box center [11, 33] width 8 height 7
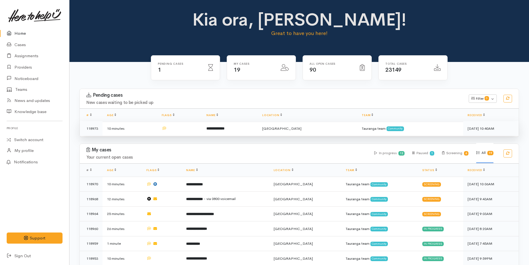
scroll to position [28, 0]
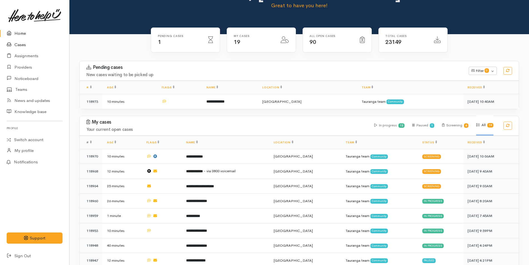
click at [19, 43] on link "Cases" at bounding box center [34, 44] width 69 height 11
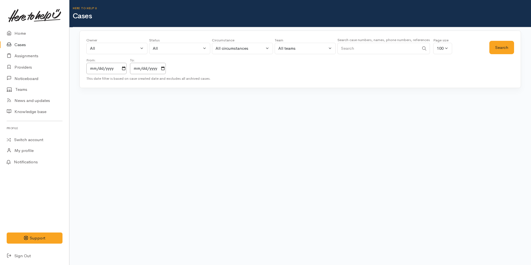
drag, startPoint x: 349, startPoint y: 49, endPoint x: 362, endPoint y: 46, distance: 13.3
click at [349, 49] on input "Search" at bounding box center [378, 48] width 82 height 11
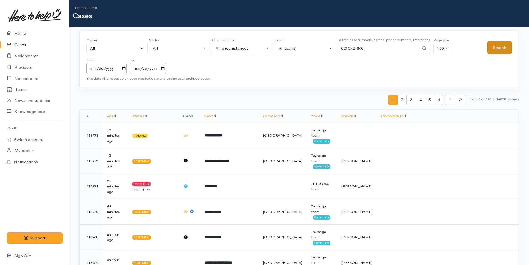
type input "0210724860"
click at [504, 45] on button "Search" at bounding box center [499, 48] width 25 height 14
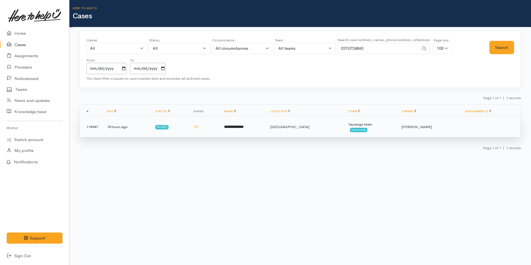
click at [328, 132] on td "Tauranga" at bounding box center [305, 127] width 78 height 20
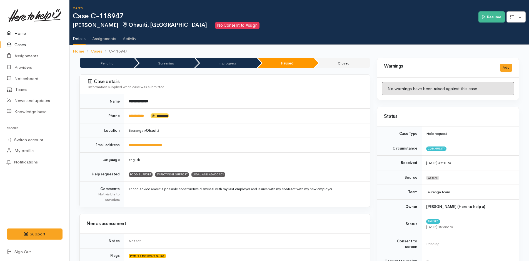
click at [12, 34] on icon at bounding box center [11, 33] width 8 height 7
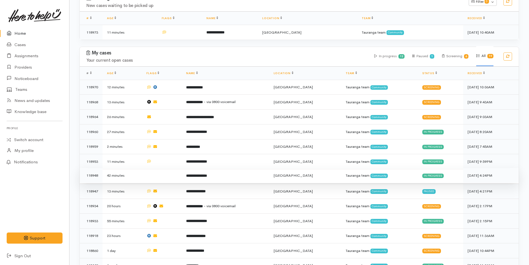
scroll to position [111, 0]
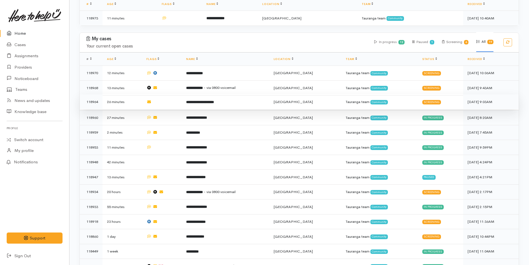
click at [225, 105] on td "**********" at bounding box center [225, 101] width 87 height 15
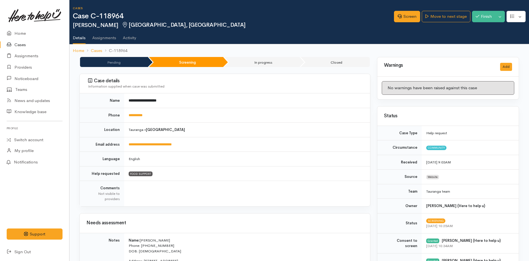
drag, startPoint x: 144, startPoint y: 116, endPoint x: 180, endPoint y: 111, distance: 36.1
click at [142, 116] on link "**********" at bounding box center [136, 115] width 14 height 4
click at [438, 14] on link "Move to next stage" at bounding box center [445, 16] width 48 height 11
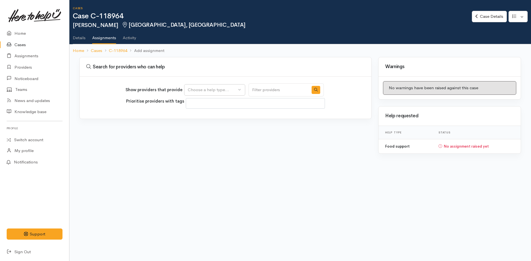
select select
click at [235, 88] on div "Choose a help type..." at bounding box center [212, 90] width 49 height 6
click at [202, 120] on link "Food support" at bounding box center [214, 116] width 61 height 9
select select "3"
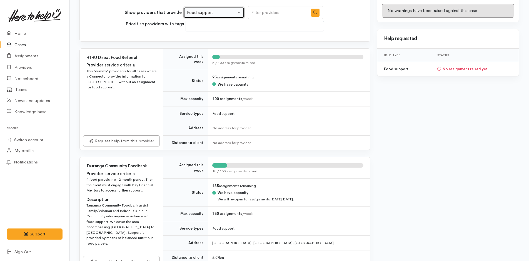
scroll to position [111, 0]
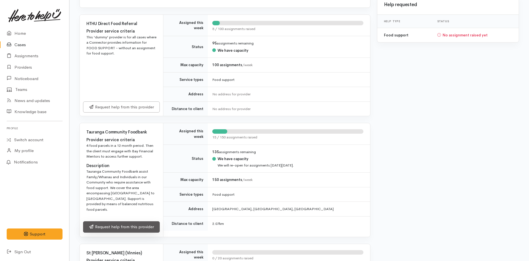
click at [119, 221] on link "Request help from this provider" at bounding box center [121, 226] width 77 height 11
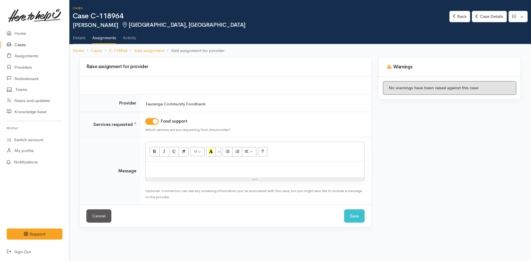
click at [156, 166] on p at bounding box center [254, 167] width 213 height 6
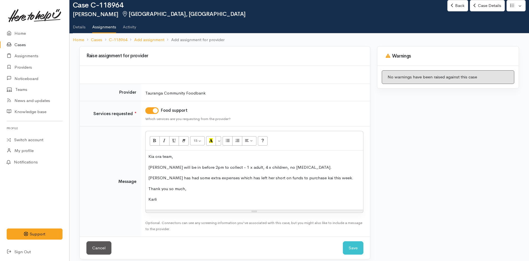
scroll to position [16, 0]
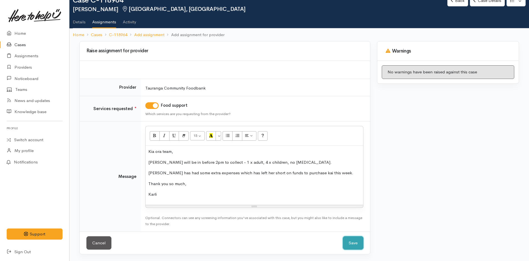
click at [359, 242] on button "Save" at bounding box center [353, 243] width 21 height 14
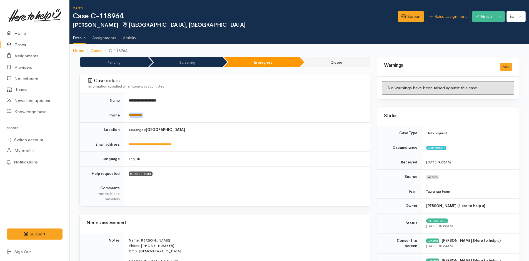
drag, startPoint x: 154, startPoint y: 114, endPoint x: 130, endPoint y: 113, distance: 23.1
click at [130, 113] on td "**********" at bounding box center [247, 115] width 246 height 15
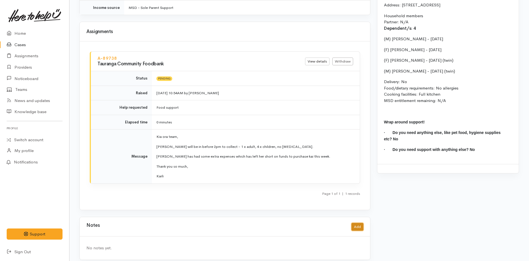
click at [354, 223] on button "Add" at bounding box center [357, 227] width 12 height 8
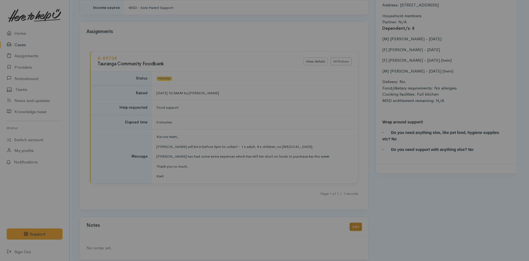
scroll to position [558, 0]
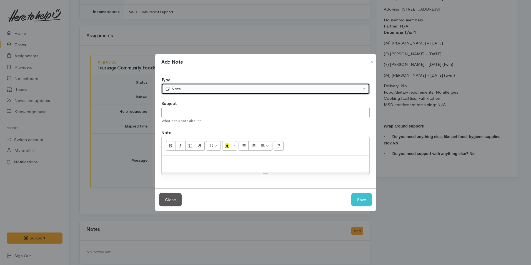
click at [189, 90] on div "Note" at bounding box center [263, 89] width 196 height 6
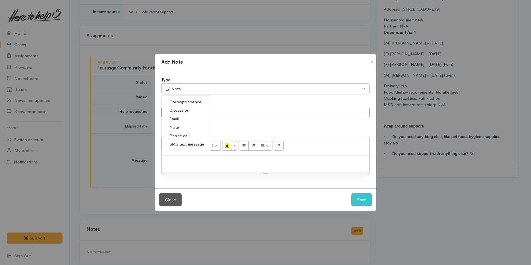
click at [182, 144] on span "SMS text message" at bounding box center [186, 144] width 35 height 6
select select "5"
click at [188, 110] on input "text" at bounding box center [265, 112] width 208 height 11
type input "Provider details"
paste div
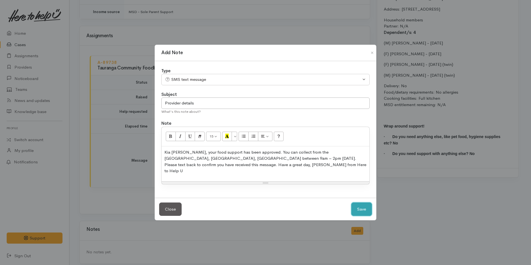
click at [359, 202] on button "Save" at bounding box center [361, 209] width 21 height 14
select select "1"
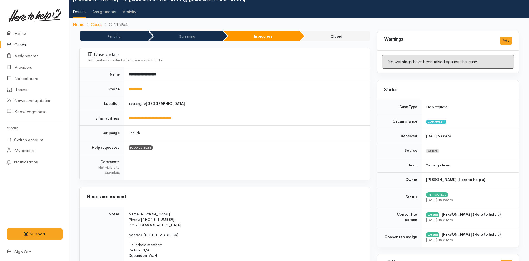
scroll to position [0, 0]
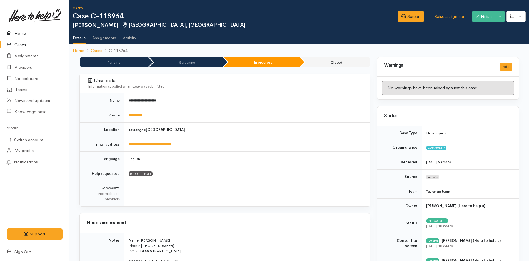
click at [14, 31] on icon at bounding box center [11, 33] width 8 height 7
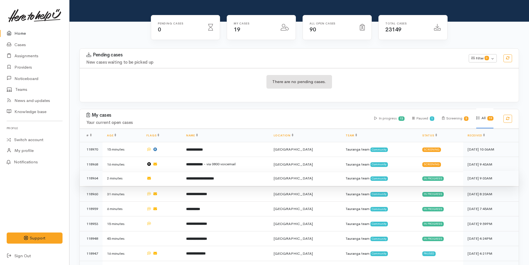
scroll to position [56, 0]
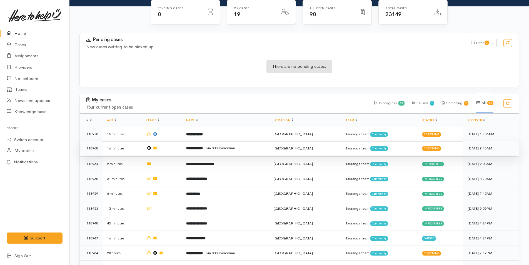
click at [203, 149] on b "**********" at bounding box center [194, 148] width 17 height 4
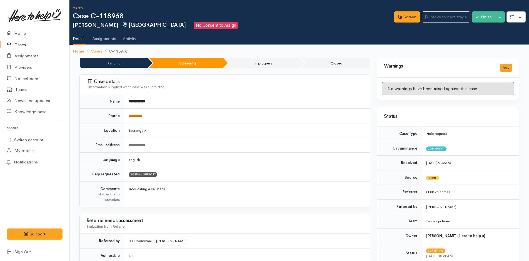
click at [140, 117] on link "**********" at bounding box center [136, 116] width 14 height 4
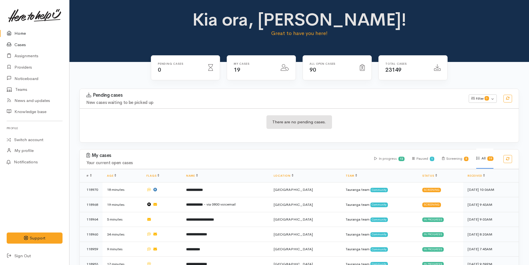
click at [17, 46] on link "Cases" at bounding box center [34, 44] width 69 height 11
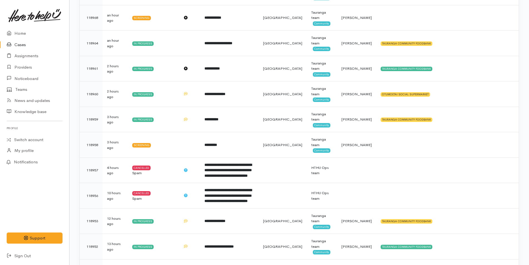
scroll to position [305, 0]
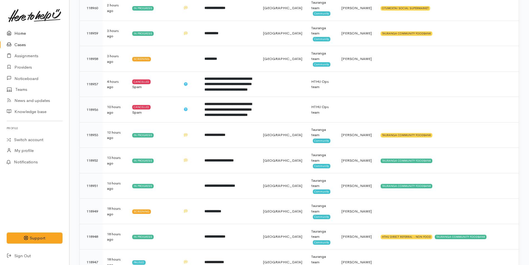
click at [17, 33] on link "Home" at bounding box center [34, 33] width 69 height 11
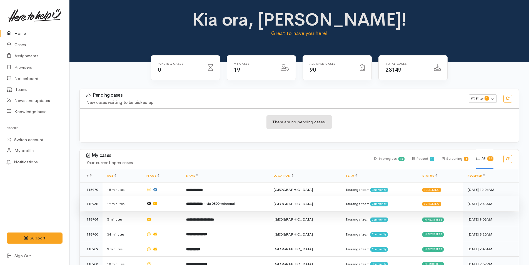
click at [191, 202] on td "**********" at bounding box center [225, 203] width 87 height 15
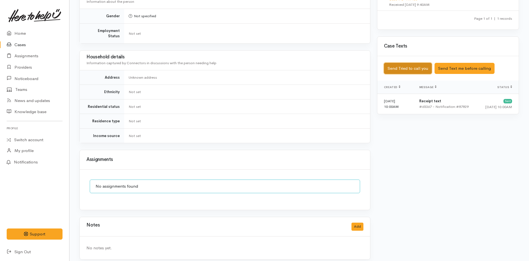
click at [401, 65] on button "Send Tried to call you" at bounding box center [408, 68] width 48 height 11
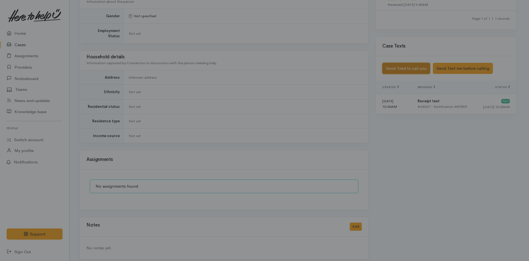
scroll to position [332, 0]
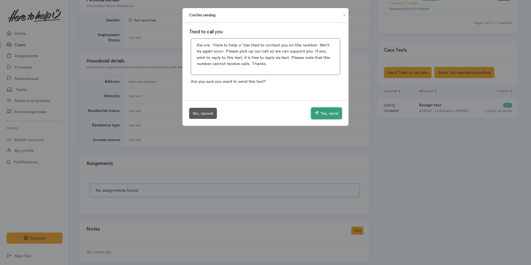
click at [319, 111] on button "Yes, send" at bounding box center [326, 113] width 31 height 12
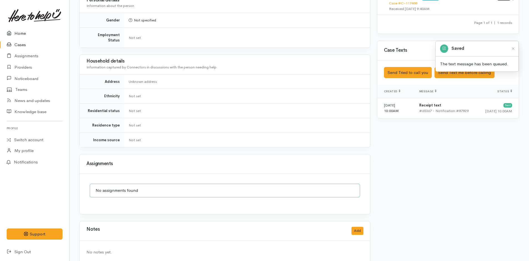
click at [17, 32] on link "Home" at bounding box center [34, 33] width 69 height 11
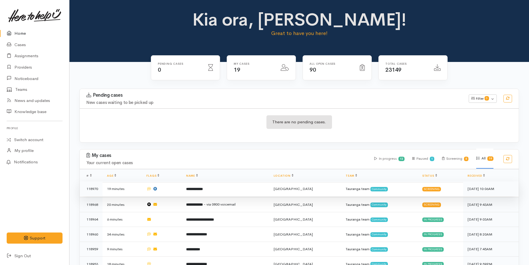
click at [234, 182] on td "**********" at bounding box center [225, 188] width 87 height 15
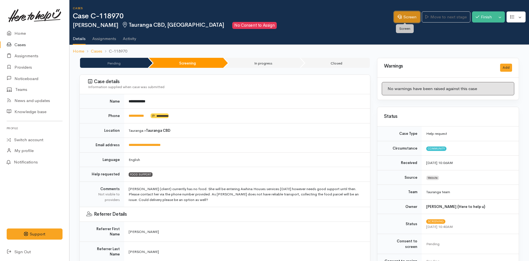
click at [403, 21] on link "Screen" at bounding box center [407, 16] width 26 height 11
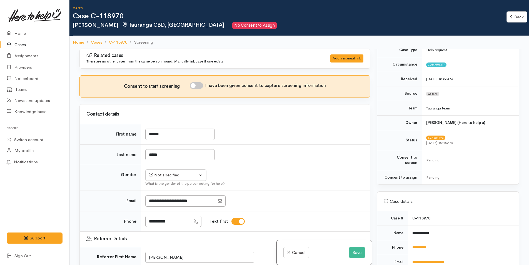
scroll to position [194, 0]
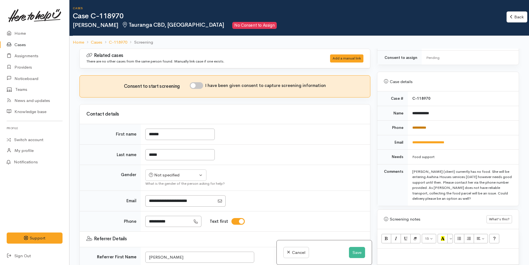
click at [425, 126] on link "**********" at bounding box center [419, 128] width 14 height 4
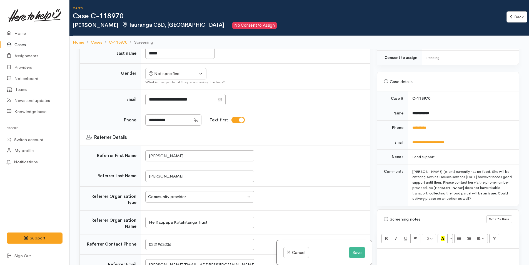
scroll to position [83, 0]
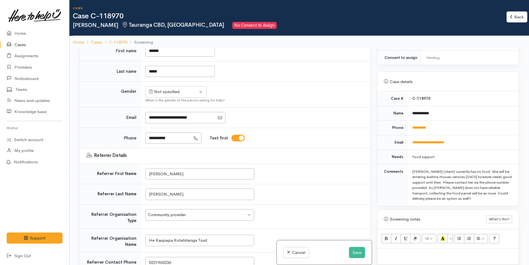
click at [381, 248] on div at bounding box center [447, 256] width 141 height 16
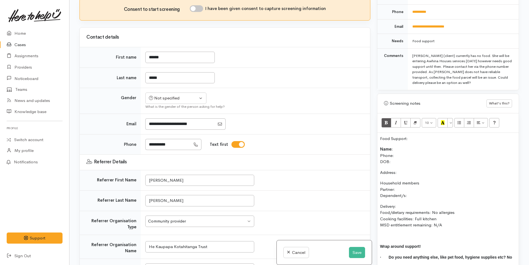
scroll to position [28, 0]
drag, startPoint x: 168, startPoint y: 97, endPoint x: 167, endPoint y: 105, distance: 8.6
click at [168, 96] on div "Not specified" at bounding box center [173, 98] width 49 height 6
click at [168, 119] on link "[DEMOGRAPHIC_DATA]" at bounding box center [178, 120] width 66 height 9
click at [167, 99] on div "[DEMOGRAPHIC_DATA]" at bounding box center [173, 98] width 49 height 6
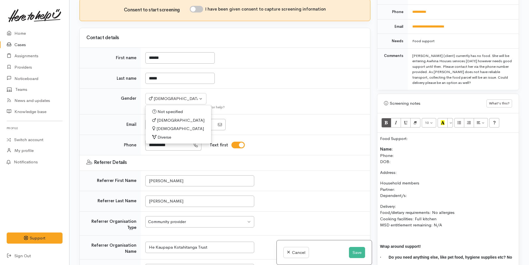
click at [168, 129] on span "[DEMOGRAPHIC_DATA]" at bounding box center [179, 128] width 47 height 6
select select "[DEMOGRAPHIC_DATA]"
click at [402, 146] on p "Name: Phone: DOB:" at bounding box center [448, 155] width 136 height 19
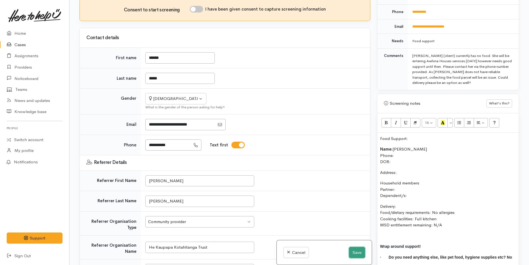
click at [361, 251] on button "Save" at bounding box center [357, 252] width 16 height 11
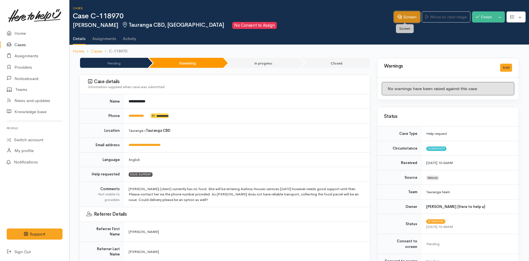
click at [406, 20] on link "Screen" at bounding box center [407, 16] width 26 height 11
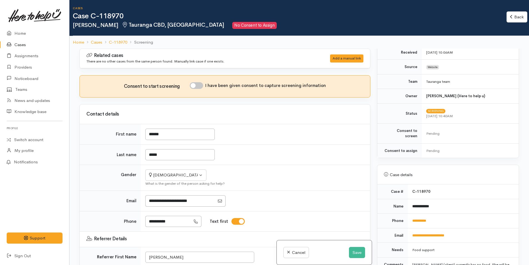
scroll to position [111, 0]
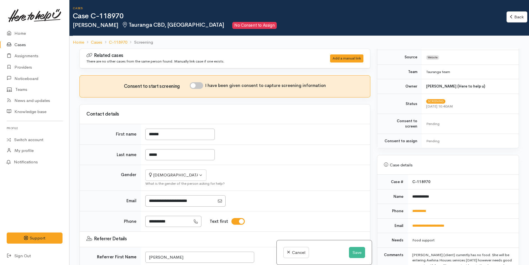
click at [202, 85] on input "I have been given consent to capture screening information" at bounding box center [196, 85] width 13 height 7
checkbox input "true"
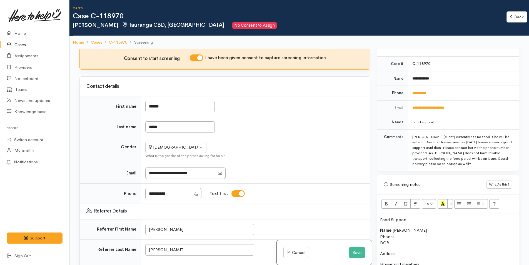
scroll to position [278, 0]
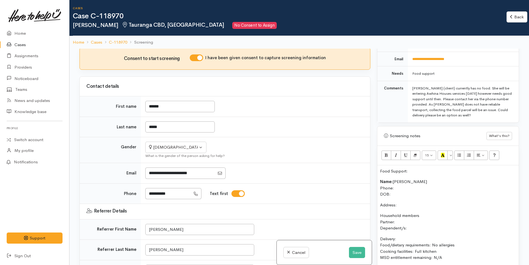
click at [398, 184] on p "Name: Cheree Moore Phone: DOB:" at bounding box center [448, 187] width 136 height 19
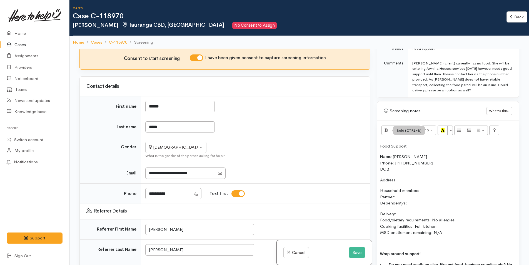
scroll to position [305, 0]
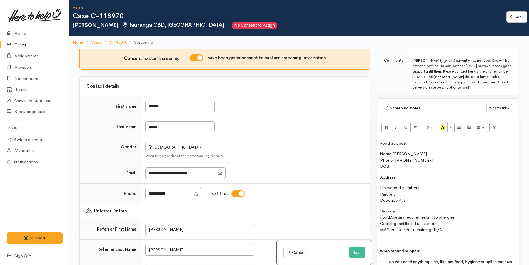
drag, startPoint x: 411, startPoint y: 137, endPoint x: 381, endPoint y: 139, distance: 29.5
click at [381, 140] on p "Food Support:" at bounding box center [448, 143] width 136 height 6
click at [388, 141] on p "Food Support:" at bounding box center [448, 143] width 136 height 6
drag, startPoint x: 409, startPoint y: 137, endPoint x: 373, endPoint y: 135, distance: 35.6
click at [373, 135] on div "Warnings Add No warnings have been raised against this case Add Warning Title ●…" at bounding box center [447, 181] width 149 height 265
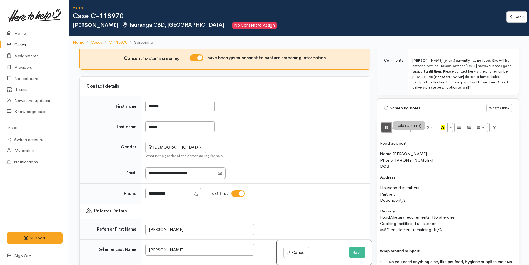
click at [387, 125] on icon "Bold (CTRL+B)" at bounding box center [386, 127] width 4 height 5
click at [380, 151] on b "Name:" at bounding box center [386, 153] width 12 height 5
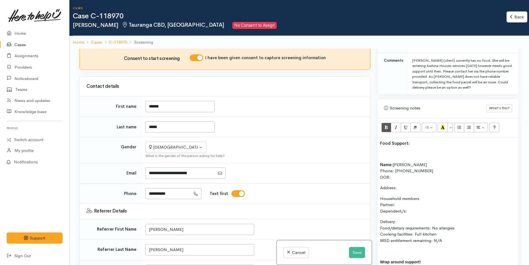
click at [400, 171] on p "Name: Cheree Moore Phone: 0224761142 DOB:" at bounding box center [448, 171] width 136 height 19
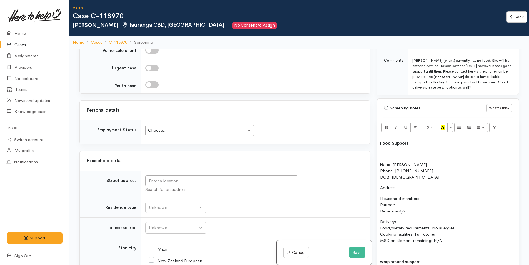
scroll to position [666, 0]
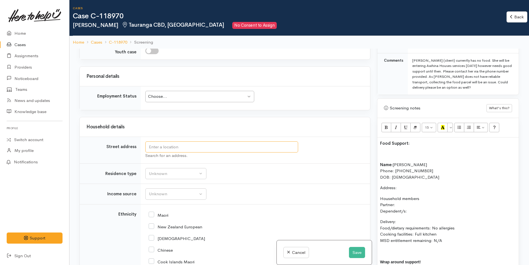
click at [162, 145] on input "text" at bounding box center [221, 146] width 153 height 11
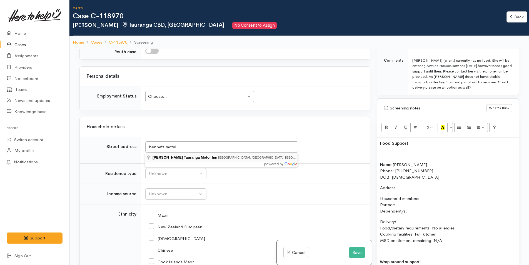
type input "Bennett's Tauranga Motor Inn Fifteenth Avenue, Tauranga South, Tauranga, New Ze…"
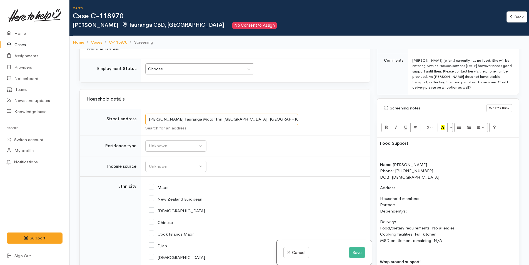
scroll to position [0, 16]
drag, startPoint x: 148, startPoint y: 118, endPoint x: 384, endPoint y: 131, distance: 236.9
click at [384, 131] on div "Related cases There are other cases potentially from the same person, address o…" at bounding box center [299, 181] width 446 height 265
click at [401, 185] on p "Address:" at bounding box center [448, 188] width 136 height 6
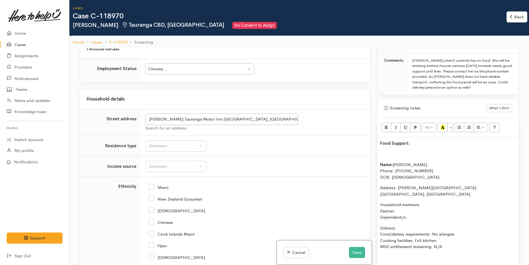
click at [403, 204] on p "Household members Partner: Dependent/s:" at bounding box center [448, 211] width 136 height 19
click at [425, 214] on p "Household members Partner: N/A Dependent/s:" at bounding box center [448, 211] width 136 height 19
click at [404, 225] on p "Delivery: Food/dietary requirements: No allergies Cooking facilities: Full kitc…" at bounding box center [448, 237] width 136 height 25
click at [184, 145] on div "Unknown" at bounding box center [173, 146] width 49 height 6
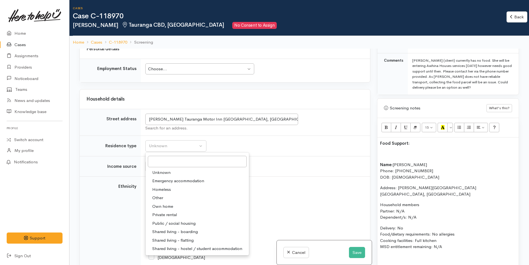
click at [162, 212] on span "Private rental" at bounding box center [164, 215] width 25 height 6
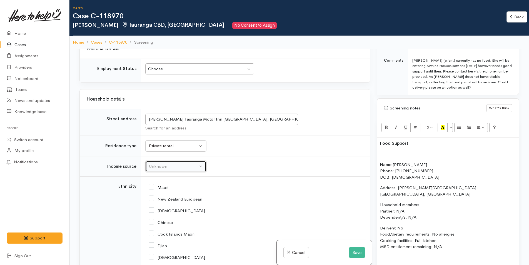
click at [165, 169] on div "Unknown" at bounding box center [173, 166] width 49 height 6
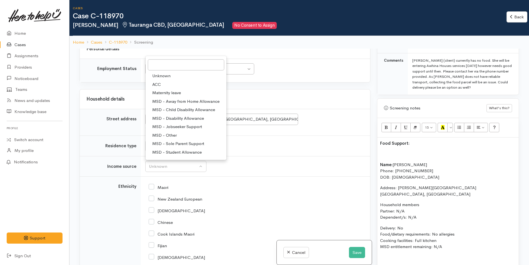
click at [215, 175] on td "Unknown ACC Maternity leave MSD - Away from Home Allowance MSD - Child Disabili…" at bounding box center [255, 166] width 229 height 21
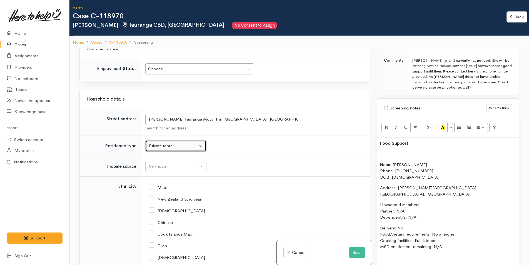
click at [175, 147] on div "Private rental" at bounding box center [173, 146] width 49 height 6
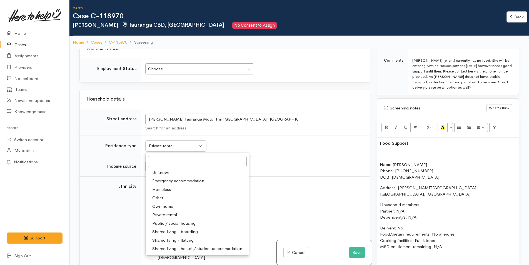
click at [186, 248] on span "Shared living - hostel / student accommodation" at bounding box center [197, 248] width 90 height 6
select select "6"
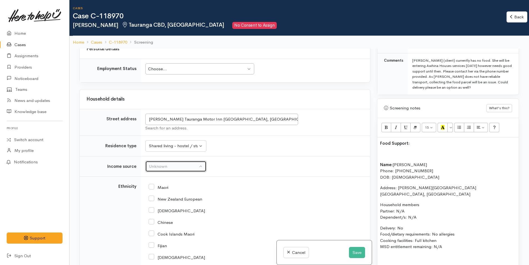
click at [162, 167] on div "Unknown" at bounding box center [173, 166] width 49 height 6
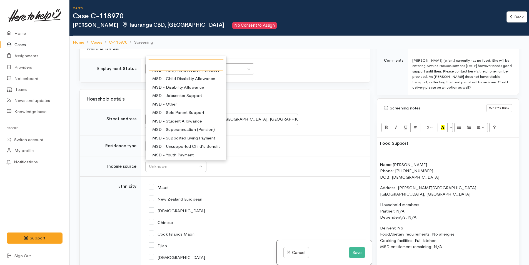
scroll to position [56, 0]
click at [170, 80] on span "MSD - Other" at bounding box center [164, 79] width 24 height 6
select select "6"
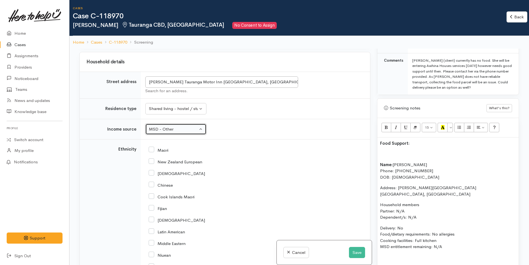
scroll to position [918, 0]
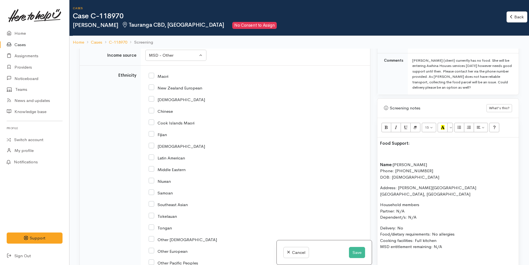
click at [151, 77] on input "Maori" at bounding box center [159, 75] width 20 height 5
checkbox input "true"
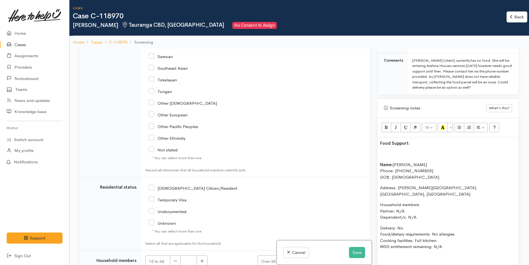
scroll to position [1115, 0]
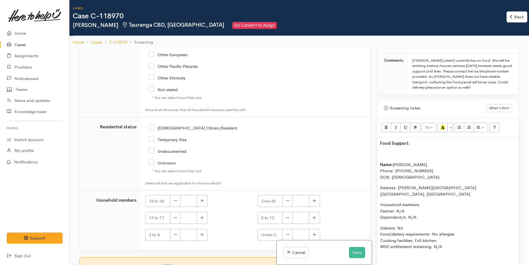
click at [150, 128] on input "NZ Citizen/Resident" at bounding box center [193, 127] width 89 height 5
checkbox input "true"
click at [200, 198] on button "button" at bounding box center [202, 201] width 11 height 12
type input "1"
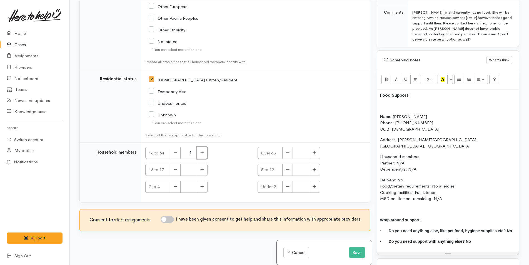
scroll to position [49, 0]
drag, startPoint x: 173, startPoint y: 218, endPoint x: 154, endPoint y: 219, distance: 18.4
click at [172, 218] on input "I have been given consent to get help and share this information with appropria…" at bounding box center [166, 218] width 13 height 7
checkbox input "true"
drag, startPoint x: 446, startPoint y: 192, endPoint x: 376, endPoint y: 108, distance: 108.6
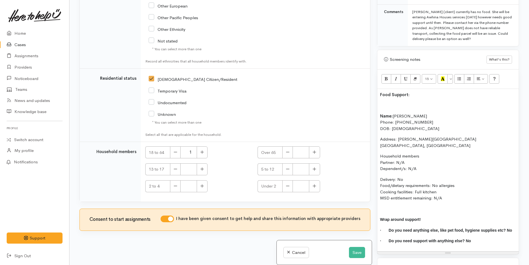
click at [376, 108] on div "Warnings Add No warnings have been raised against this case Add Warning Title ●…" at bounding box center [447, 132] width 149 height 265
copy div "Name: Cheree Moore Phone: 0224761142 DOB: 13/12/1985 Address: Bennett's Taurang…"
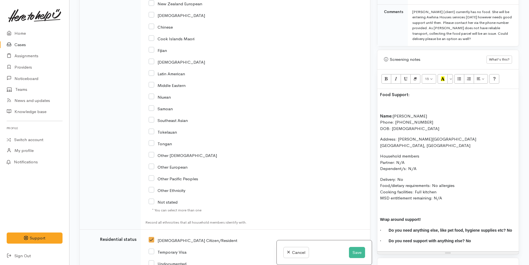
scroll to position [920, 0]
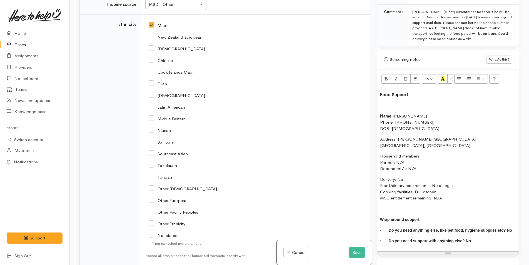
click at [385, 96] on div "Food Support: Name: Cheree Moore Phone: 0224761142 DOB: 13/12/1985 Address: Ben…" at bounding box center [447, 170] width 141 height 162
click at [378, 89] on div "Food Support: Name: Cheree Moore Phone: 0224761142 DOB: 13/12/1985 Address: Ben…" at bounding box center [447, 170] width 141 height 162
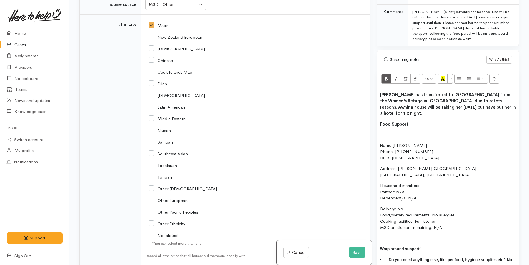
drag, startPoint x: 416, startPoint y: 111, endPoint x: 395, endPoint y: 95, distance: 26.3
click at [373, 110] on div "Related cases There are other cases potentially from the same person, address o…" at bounding box center [299, 132] width 446 height 265
click at [443, 76] on icon "Recent Color" at bounding box center [443, 78] width 4 height 5
click at [396, 132] on p at bounding box center [448, 135] width 136 height 6
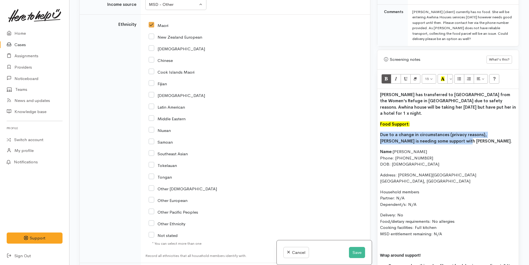
drag, startPoint x: 445, startPoint y: 128, endPoint x: 369, endPoint y: 123, distance: 76.0
click at [369, 123] on div "Related cases There are other cases potentially from the same person, address o…" at bounding box center [299, 132] width 446 height 265
click at [387, 76] on icon "Bold (CTRL+B)" at bounding box center [386, 78] width 4 height 5
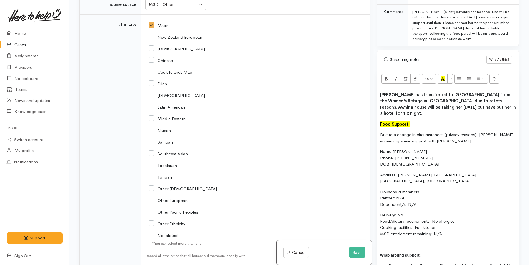
click at [408, 149] on p "Name: Cheree Moore Phone: 0224761142 DOB: 13/12/1985" at bounding box center [448, 158] width 136 height 19
drag, startPoint x: 425, startPoint y: 139, endPoint x: 385, endPoint y: 85, distance: 67.5
click at [365, 139] on div "Related cases There are other cases potentially from the same person, address o…" at bounding box center [299, 132] width 446 height 265
click at [386, 76] on icon "Bold (CTRL+B)" at bounding box center [386, 78] width 4 height 5
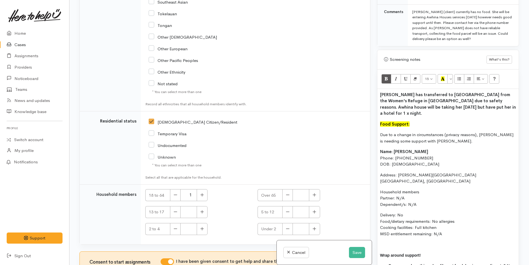
scroll to position [1115, 0]
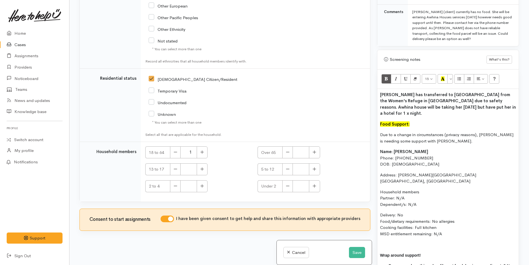
drag, startPoint x: 452, startPoint y: 225, endPoint x: 371, endPoint y: 87, distance: 160.0
click at [371, 87] on div "Related cases There are other cases potentially from the same person, address o…" at bounding box center [299, 132] width 446 height 265
copy div "Cheree has transferred to Tauranga from the Women's Refuge in Gisborne due to s…"
click at [455, 103] on b "Cheree has transferred to Tauranga from the Women's Refuge in Gisborne due to s…" at bounding box center [448, 104] width 136 height 24
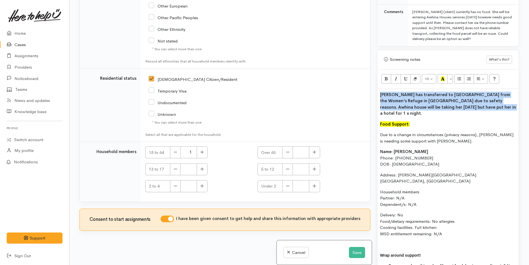
drag, startPoint x: 478, startPoint y: 102, endPoint x: 379, endPoint y: 78, distance: 101.1
click at [376, 86] on div "Warnings Add No warnings have been raised against this case Add Warning Title ●…" at bounding box center [447, 132] width 149 height 265
click at [384, 76] on icon "Bold (CTRL+B)" at bounding box center [386, 78] width 4 height 5
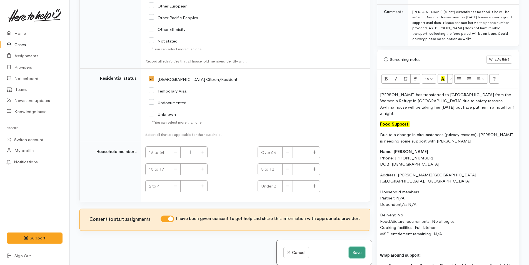
click at [356, 251] on button "Save" at bounding box center [357, 252] width 16 height 11
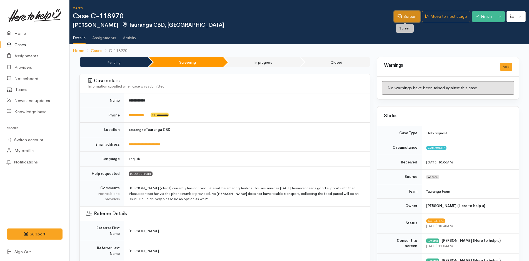
drag, startPoint x: 406, startPoint y: 19, endPoint x: 399, endPoint y: 25, distance: 9.0
click at [406, 19] on link "Screen" at bounding box center [407, 16] width 26 height 11
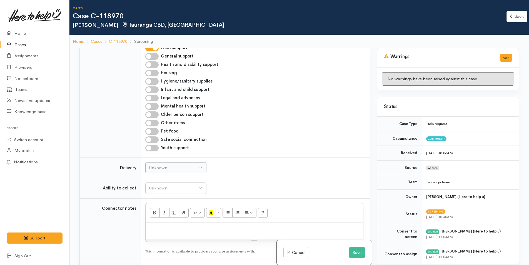
scroll to position [534, 0]
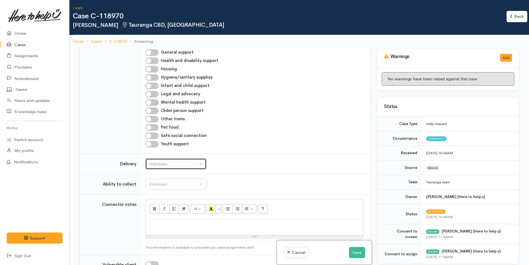
click at [155, 165] on div "Unknown" at bounding box center [173, 164] width 49 height 6
click at [158, 212] on link "No" at bounding box center [175, 216] width 61 height 9
select select "1"
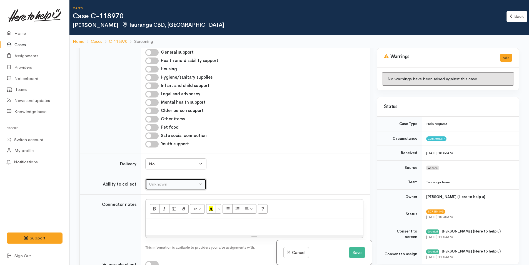
click at [159, 180] on button "Unknown" at bounding box center [175, 183] width 61 height 11
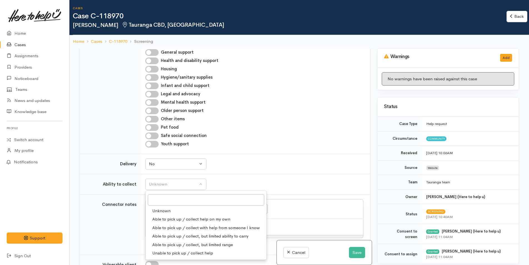
click at [165, 218] on span "Able to pick up / collect help on my own" at bounding box center [191, 219] width 78 height 6
select select "2"
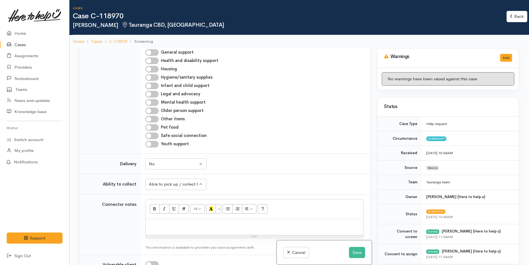
click at [176, 225] on p at bounding box center [254, 225] width 212 height 6
paste div
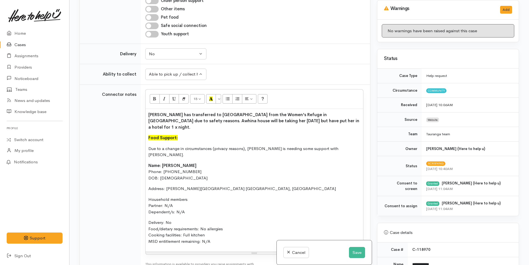
scroll to position [646, 0]
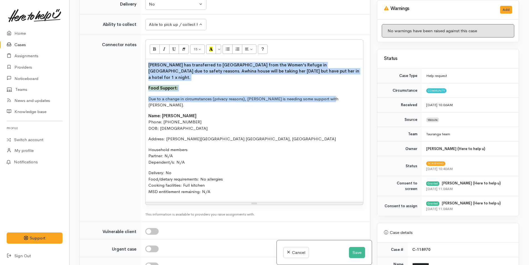
drag, startPoint x: 183, startPoint y: 86, endPoint x: 145, endPoint y: 65, distance: 43.5
click at [145, 65] on td "<p><span style="font-weight: 600;">Cheree has transferred to Tauranga from the …" at bounding box center [255, 128] width 229 height 187
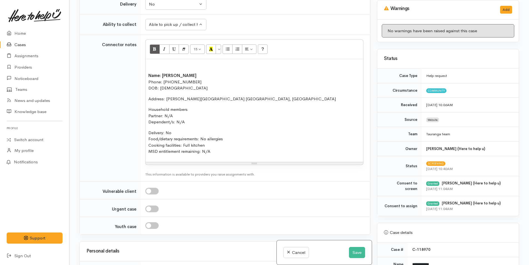
click at [146, 76] on div "Name: Cheree Moore Phone: 0224761142 DOB: 13/12/1985 Address: Bennett's Taurang…" at bounding box center [253, 110] width 217 height 103
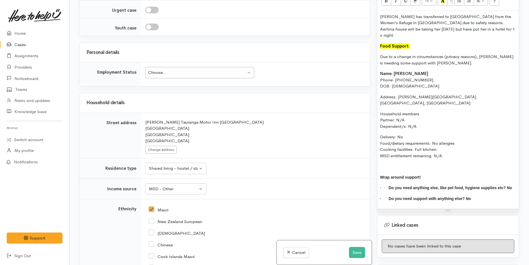
scroll to position [757, 0]
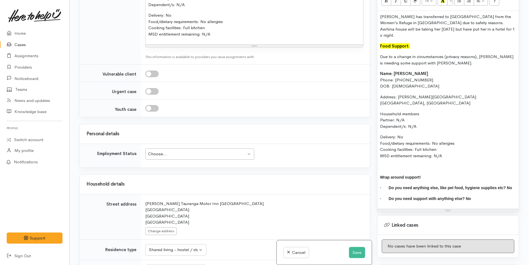
click at [168, 155] on div "Choose..." at bounding box center [197, 154] width 98 height 6
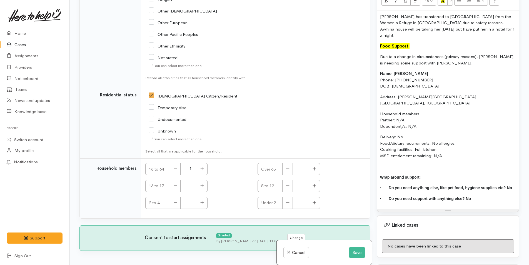
scroll to position [1221, 0]
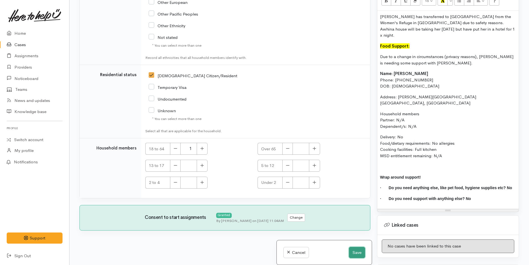
click at [351, 251] on button "Save" at bounding box center [357, 252] width 16 height 11
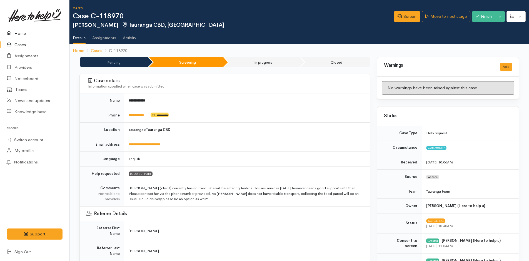
click at [20, 35] on link "Home" at bounding box center [34, 33] width 69 height 11
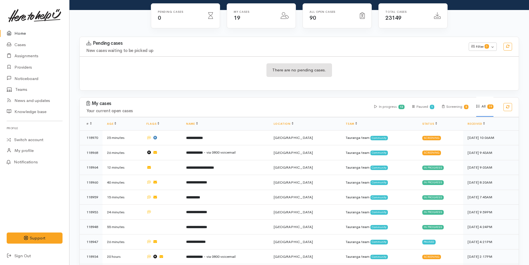
scroll to position [139, 0]
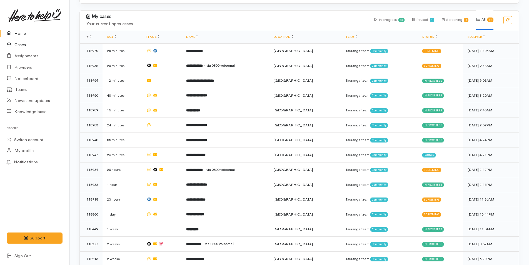
click at [22, 41] on link "Cases" at bounding box center [34, 44] width 69 height 11
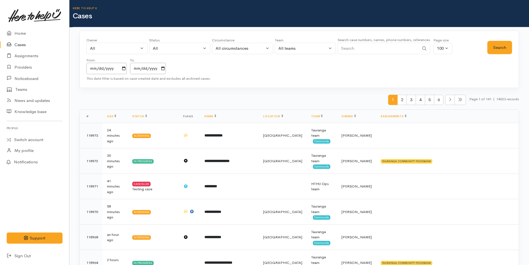
click at [351, 48] on input "Search" at bounding box center [378, 48] width 82 height 11
type input "0210533225"
click at [502, 47] on button "Search" at bounding box center [499, 48] width 25 height 14
